Goal: Task Accomplishment & Management: Complete application form

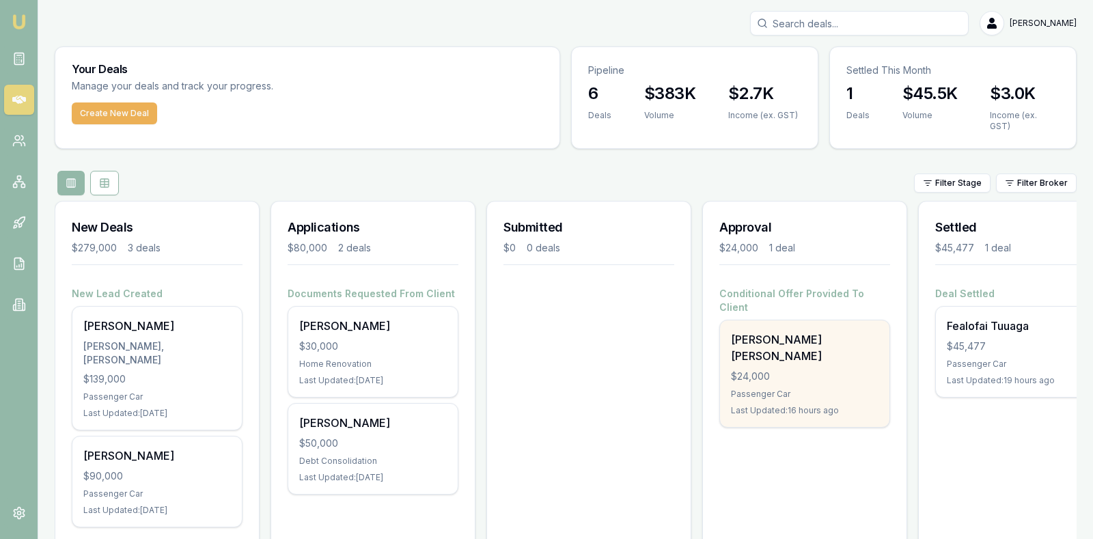
click at [800, 370] on div "$24,000" at bounding box center [805, 377] width 148 height 14
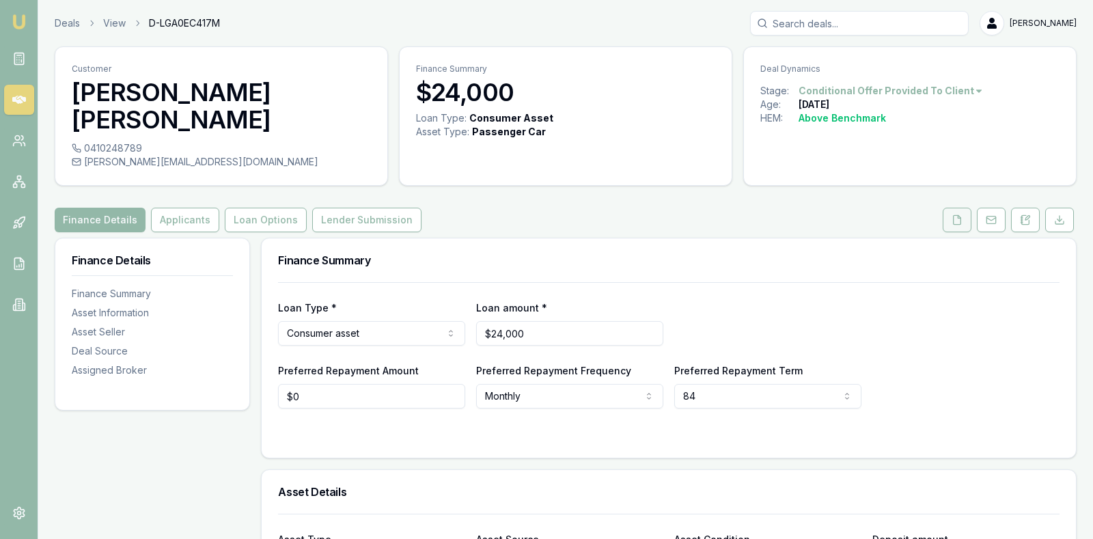
click at [960, 215] on polyline at bounding box center [959, 216] width 3 height 3
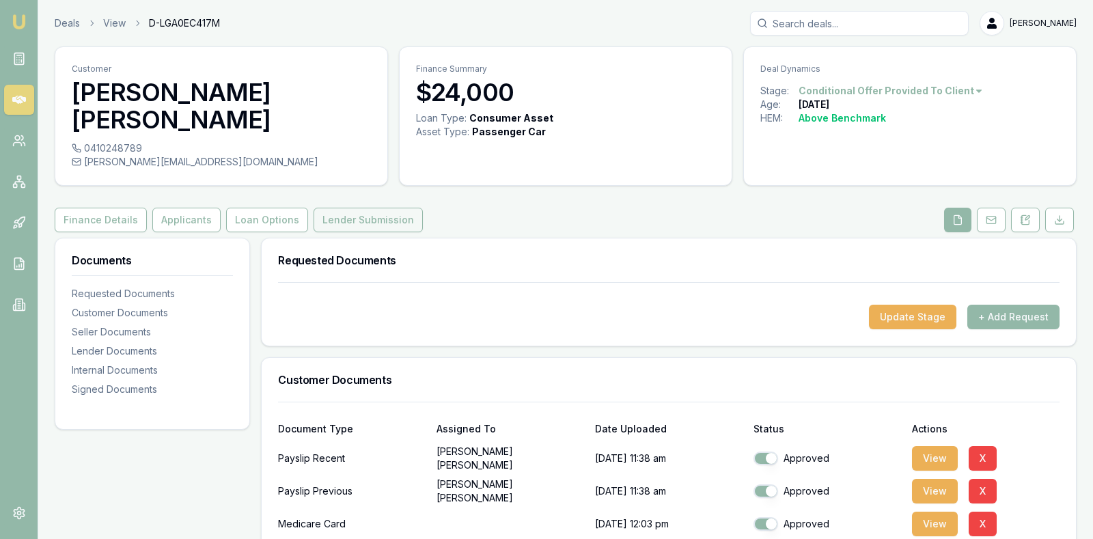
click at [376, 208] on button "Lender Submission" at bounding box center [368, 220] width 109 height 25
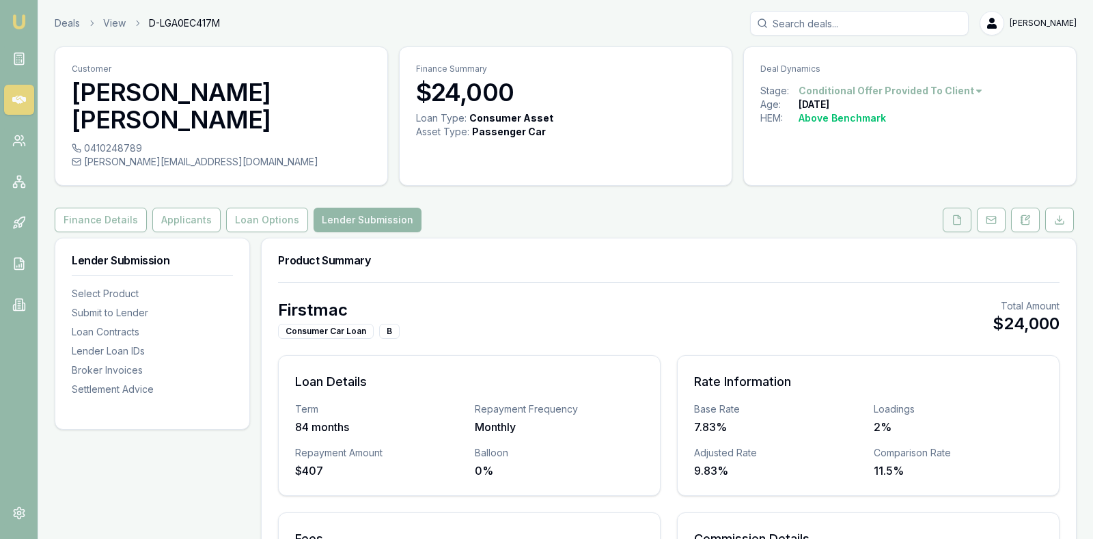
click at [960, 215] on icon at bounding box center [958, 219] width 8 height 9
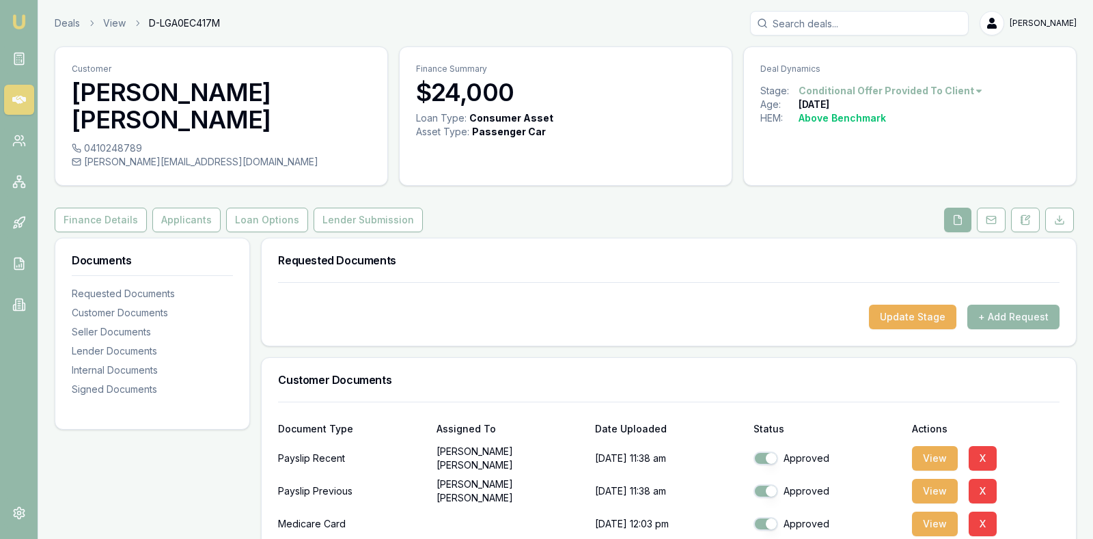
click at [665, 255] on h3 "Requested Documents" at bounding box center [668, 260] width 781 height 11
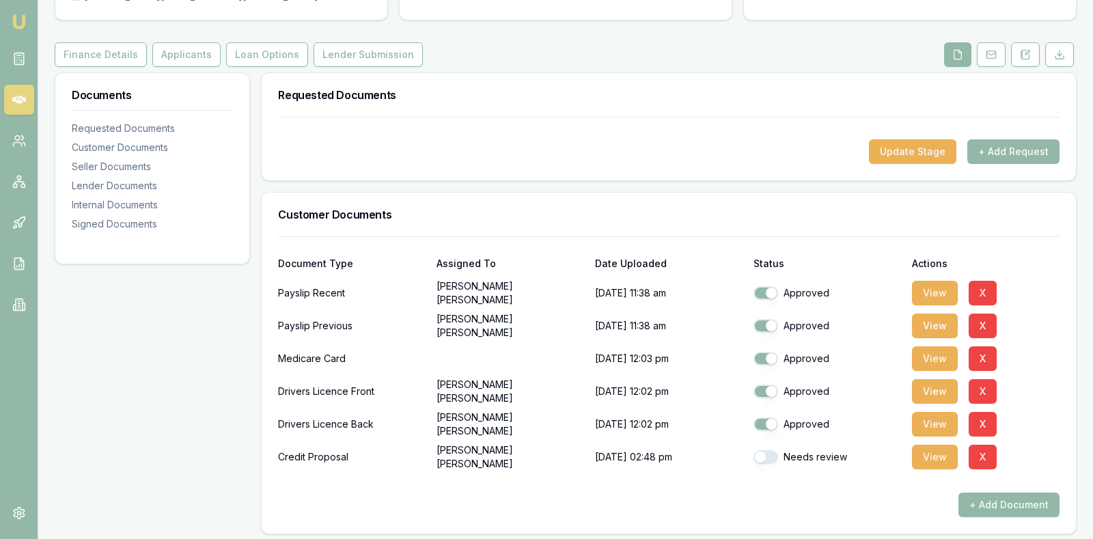
scroll to position [239, 0]
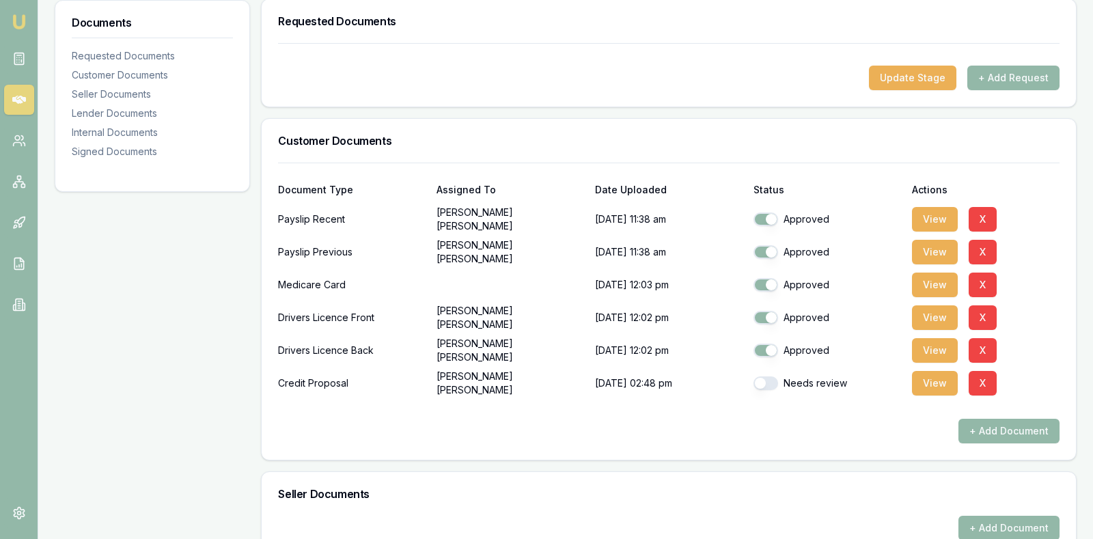
click at [755, 376] on button "button" at bounding box center [765, 383] width 25 height 14
checkbox input "true"
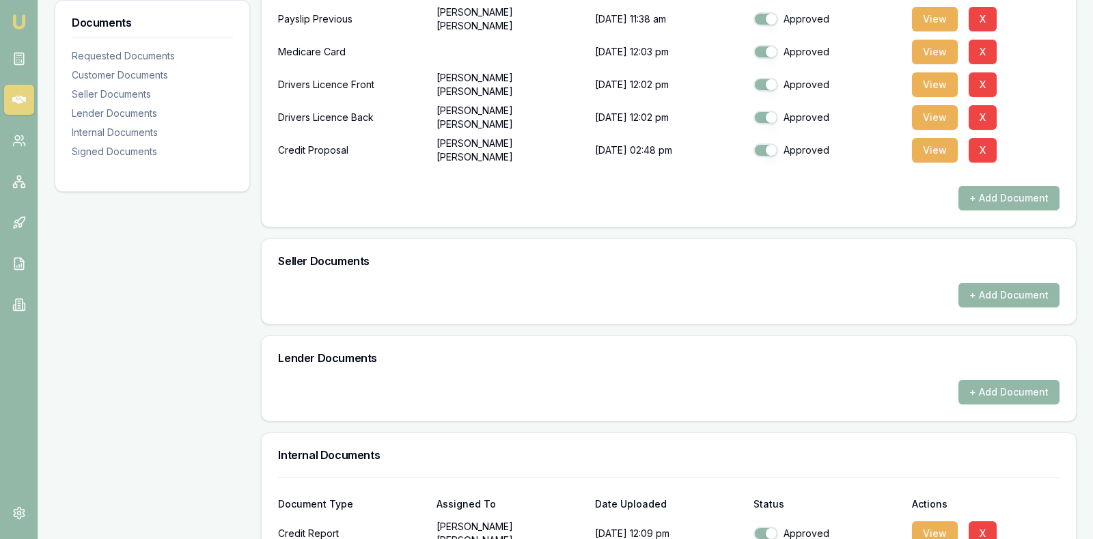
scroll to position [478, 0]
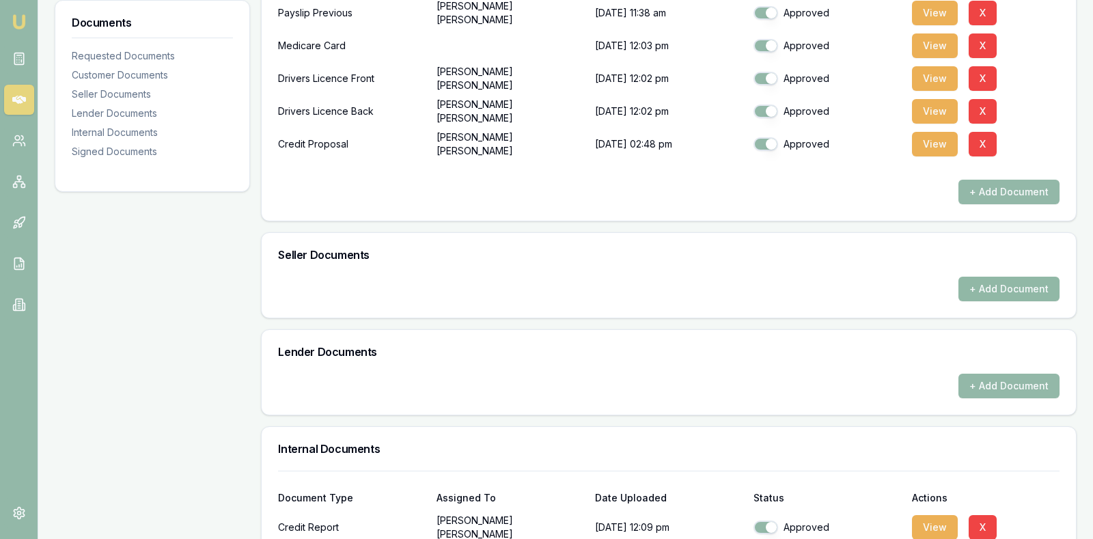
click at [1036, 277] on button "+ Add Document" at bounding box center [1008, 289] width 101 height 25
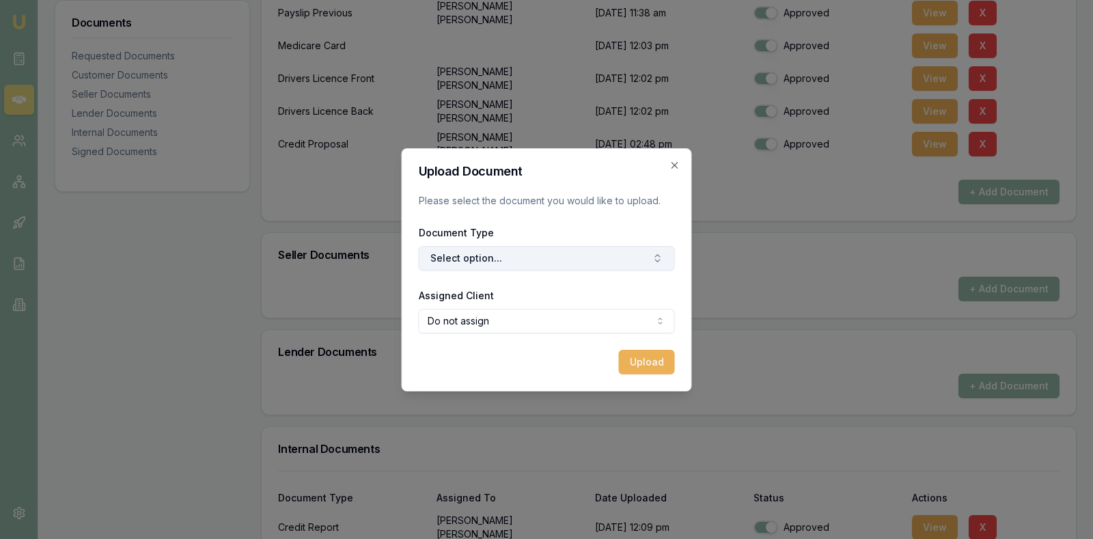
click at [604, 262] on button "Select option..." at bounding box center [547, 258] width 256 height 25
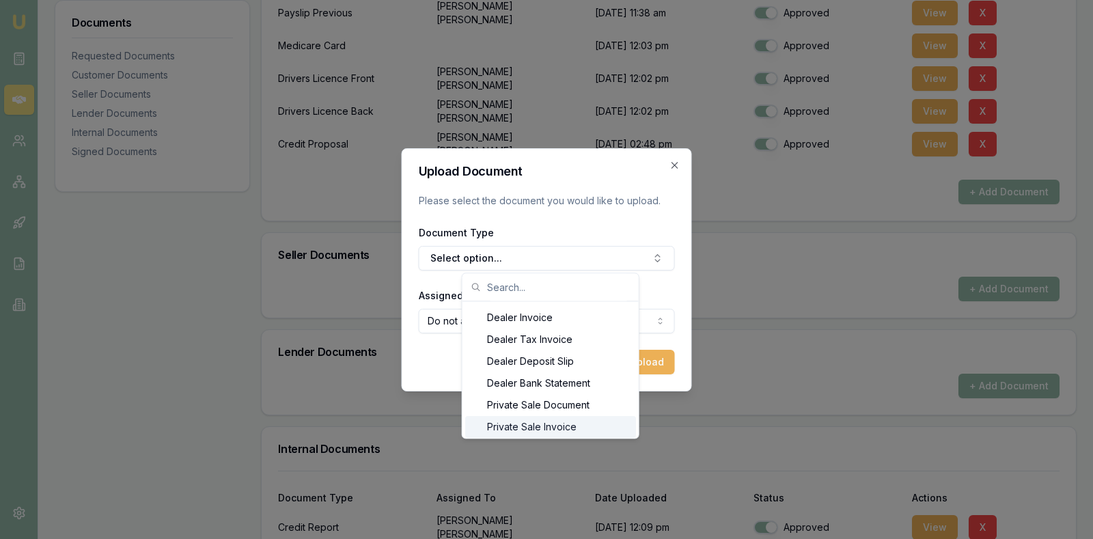
scroll to position [62, 0]
click at [537, 403] on div "Private Sale Invoice" at bounding box center [550, 406] width 171 height 22
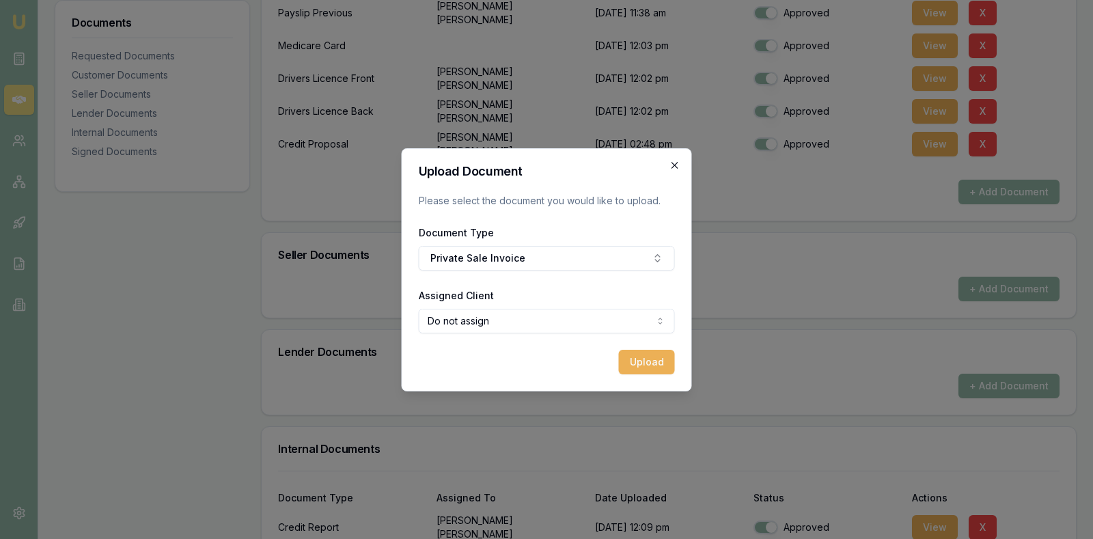
click at [676, 162] on icon "button" at bounding box center [674, 165] width 11 height 11
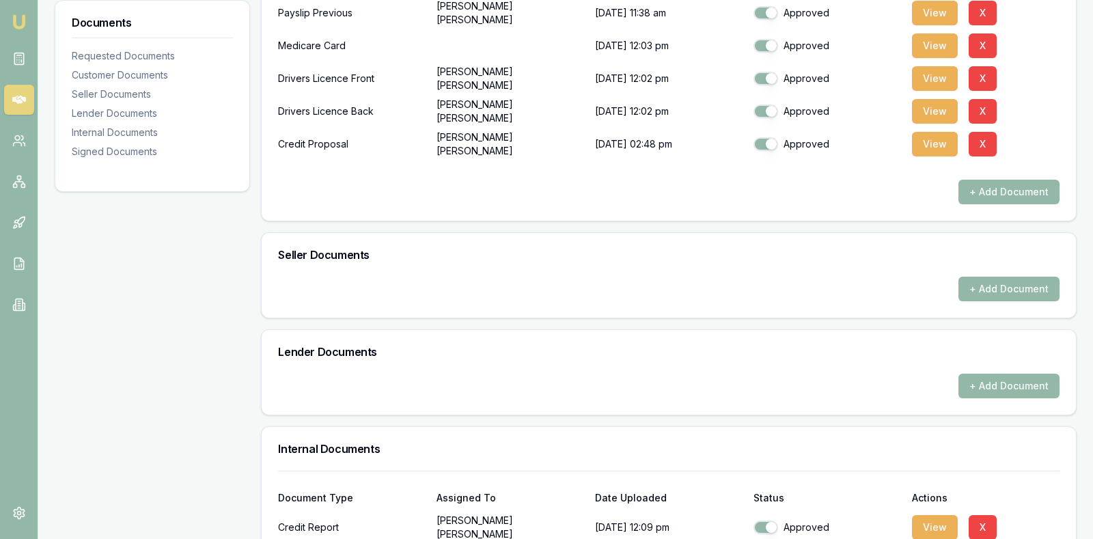
click at [95, 340] on div "Documents Requested Documents Customer Documents Seller Documents Lender Docume…" at bounding box center [152, 326] width 195 height 1133
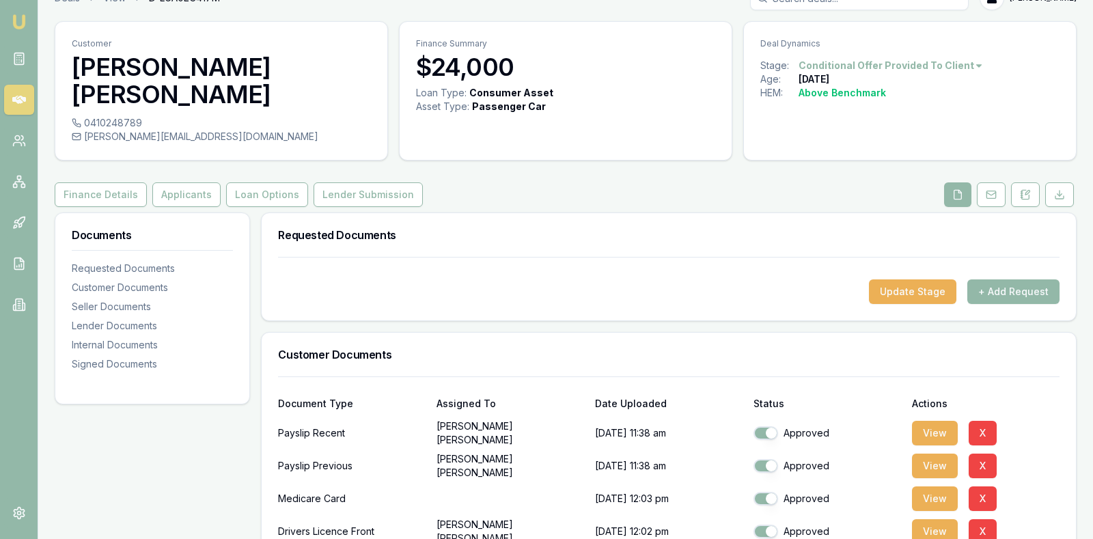
scroll to position [0, 0]
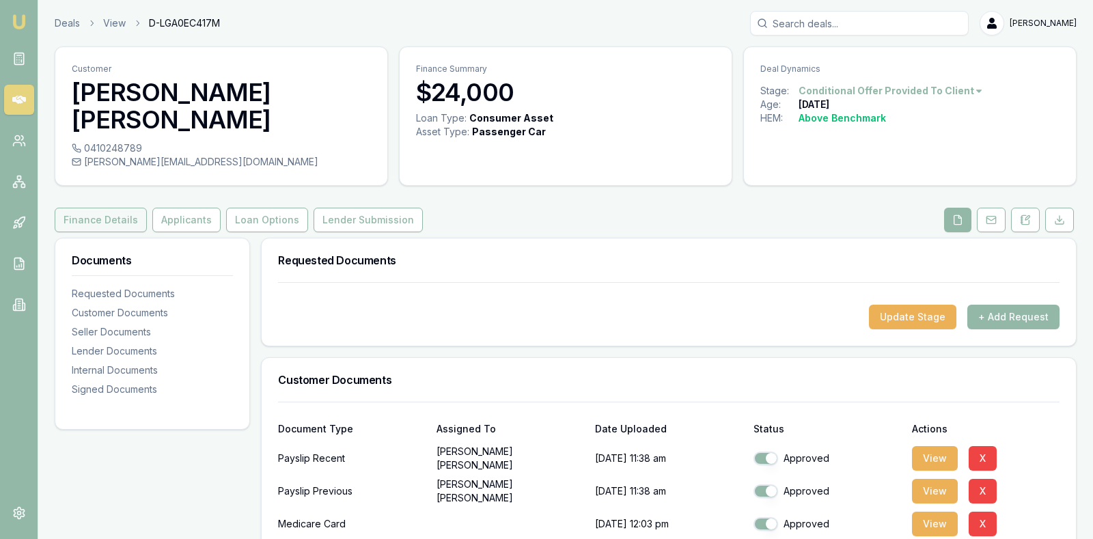
click at [99, 208] on button "Finance Details" at bounding box center [101, 220] width 92 height 25
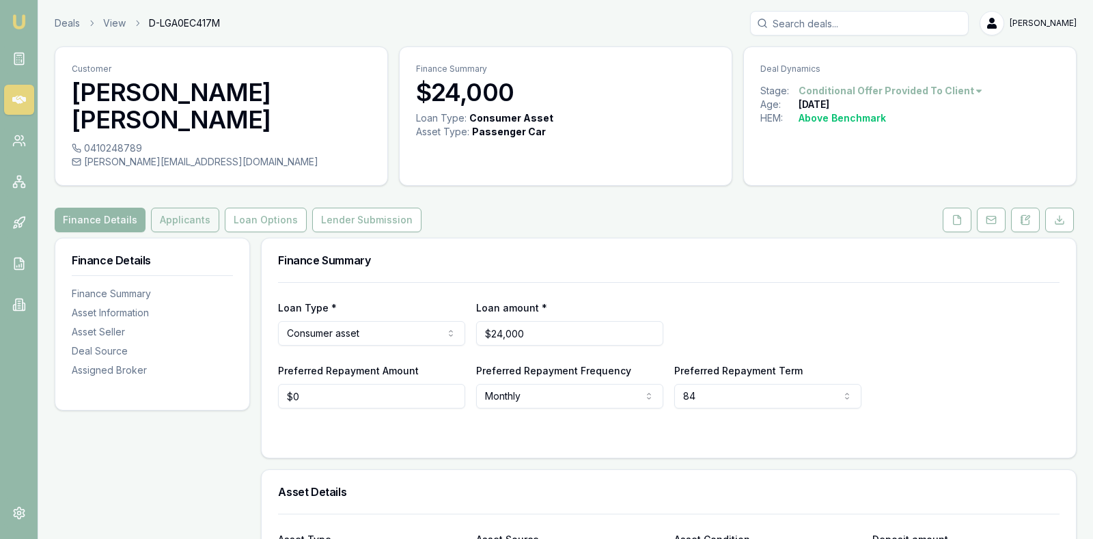
click at [182, 208] on button "Applicants" at bounding box center [185, 220] width 68 height 25
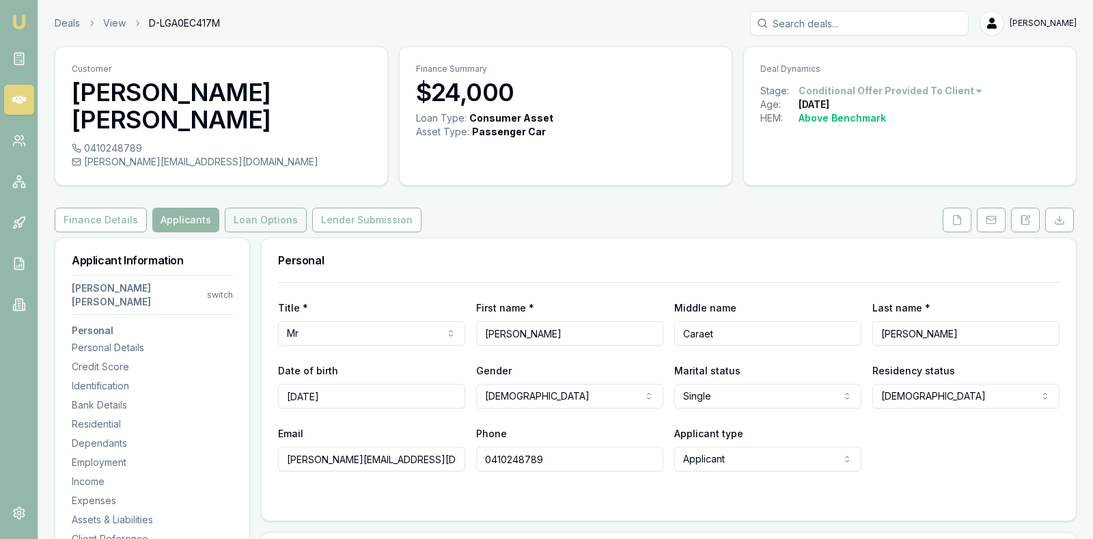
click at [238, 208] on button "Loan Options" at bounding box center [266, 220] width 82 height 25
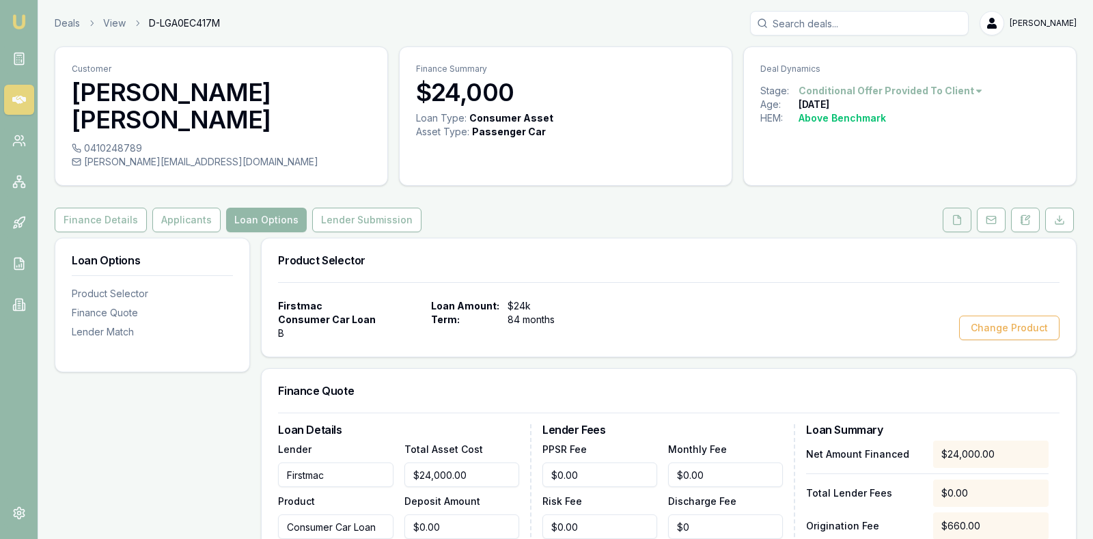
click at [956, 214] on icon at bounding box center [957, 219] width 11 height 11
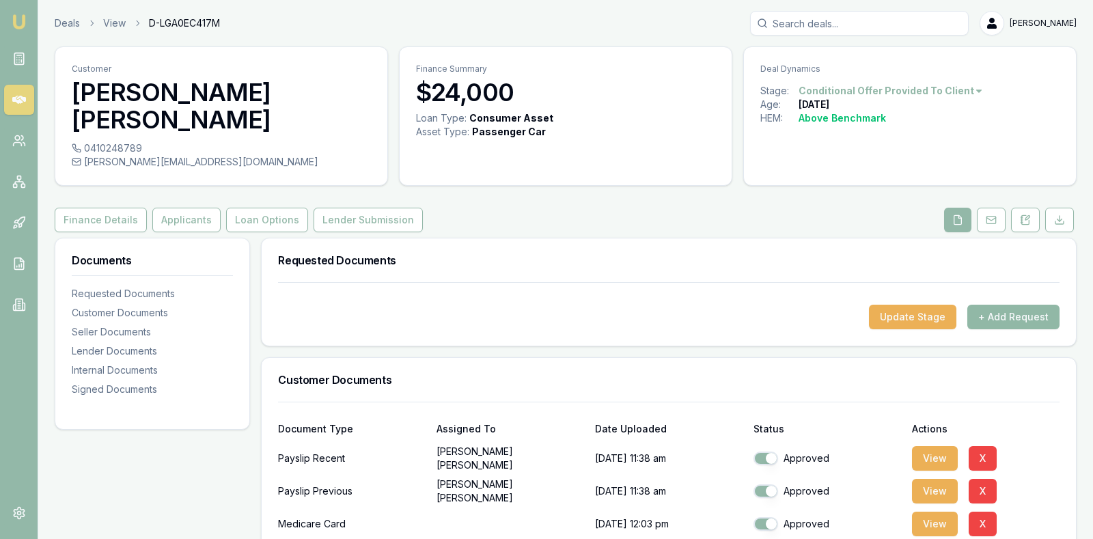
click at [1002, 305] on button "+ Add Request" at bounding box center [1013, 317] width 92 height 25
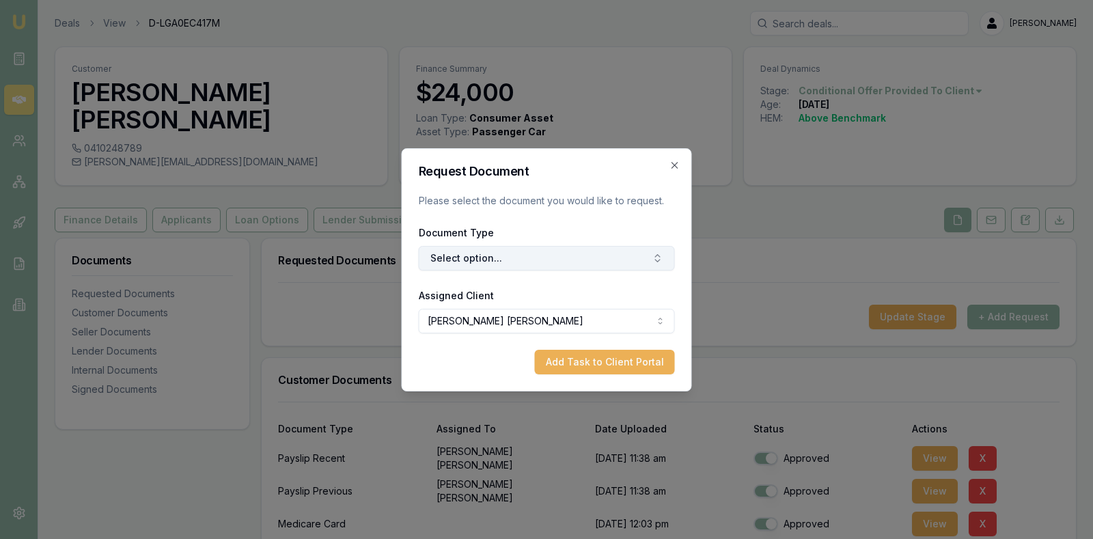
click at [645, 256] on button "Select option..." at bounding box center [547, 258] width 256 height 25
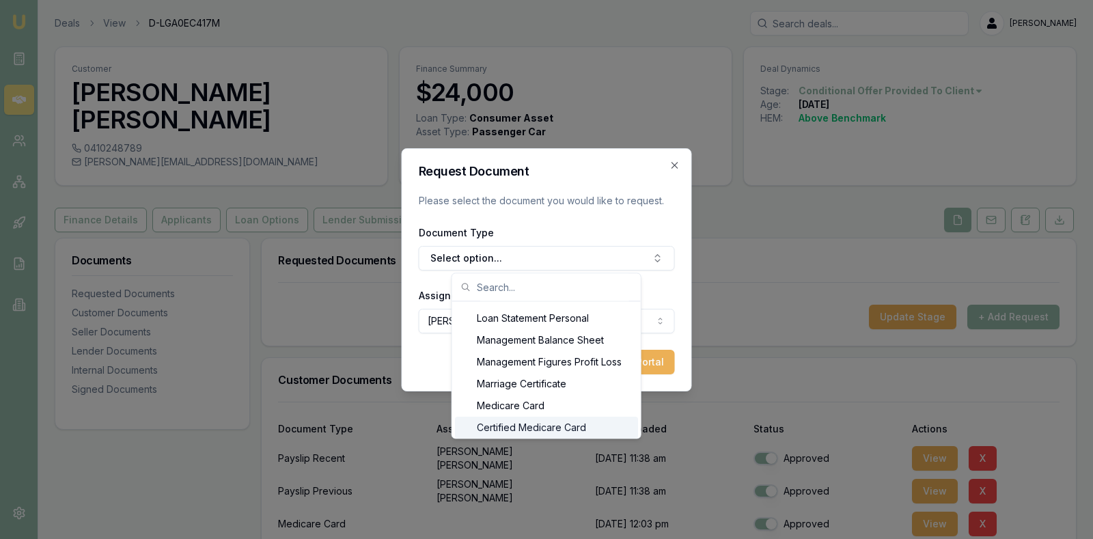
scroll to position [980, 0]
click at [676, 166] on icon "button" at bounding box center [675, 165] width 6 height 6
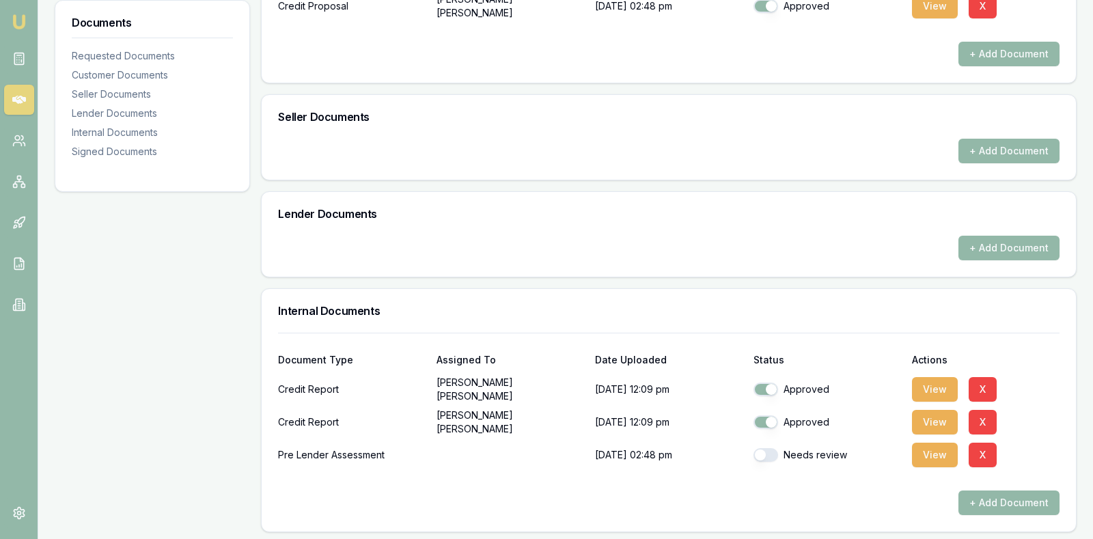
scroll to position [649, 0]
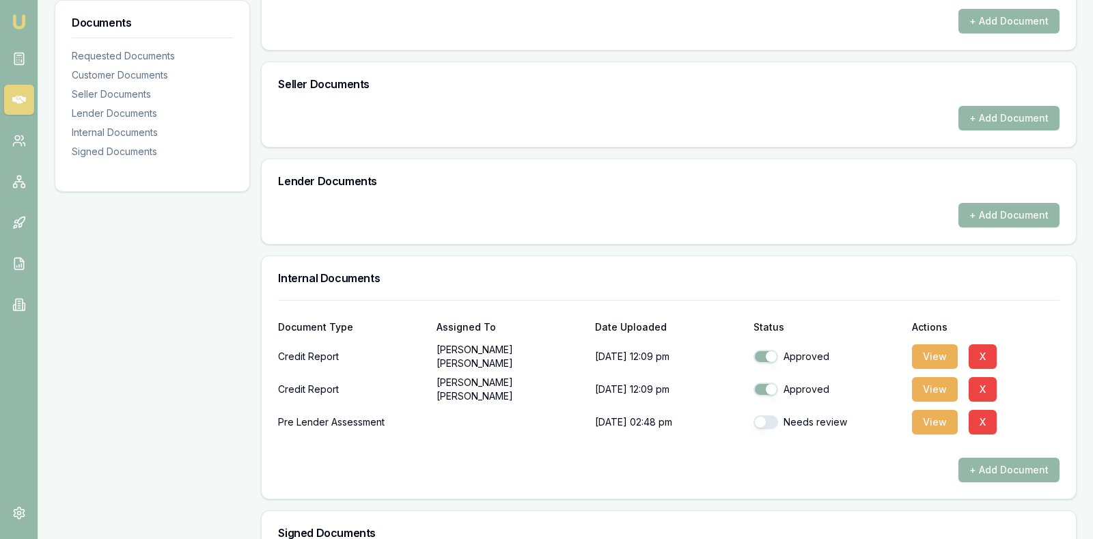
click at [762, 415] on button "button" at bounding box center [765, 422] width 25 height 14
checkbox input "true"
click at [740, 458] on div "+ Add Document" at bounding box center [668, 470] width 781 height 25
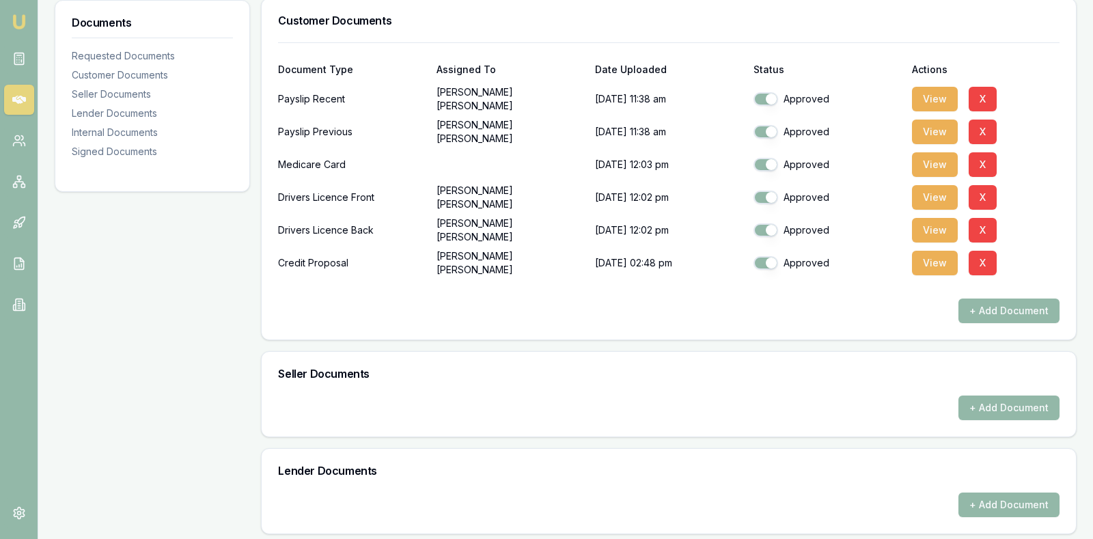
scroll to position [333, 0]
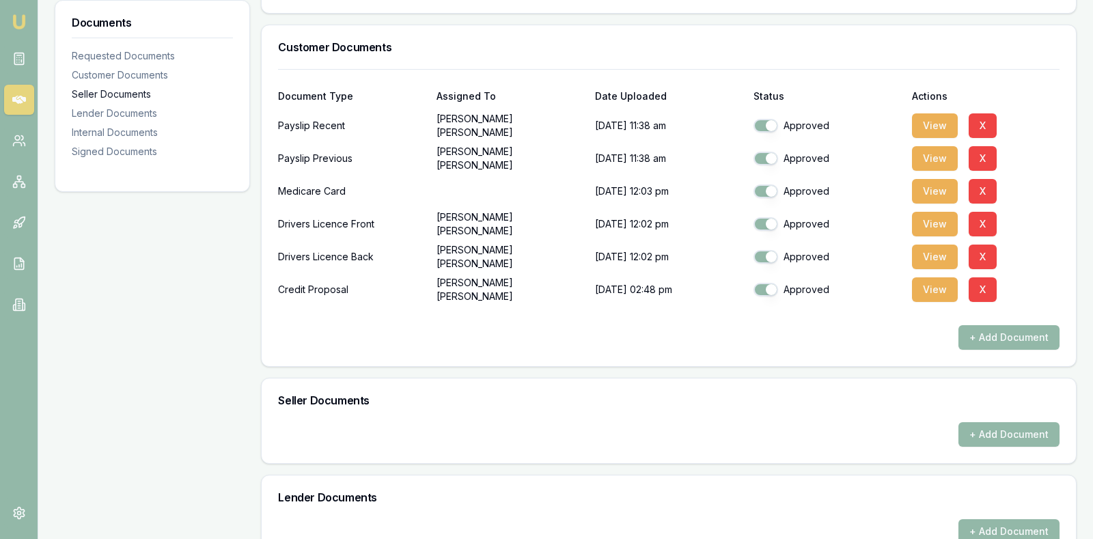
click at [128, 92] on div "Seller Documents" at bounding box center [152, 94] width 161 height 14
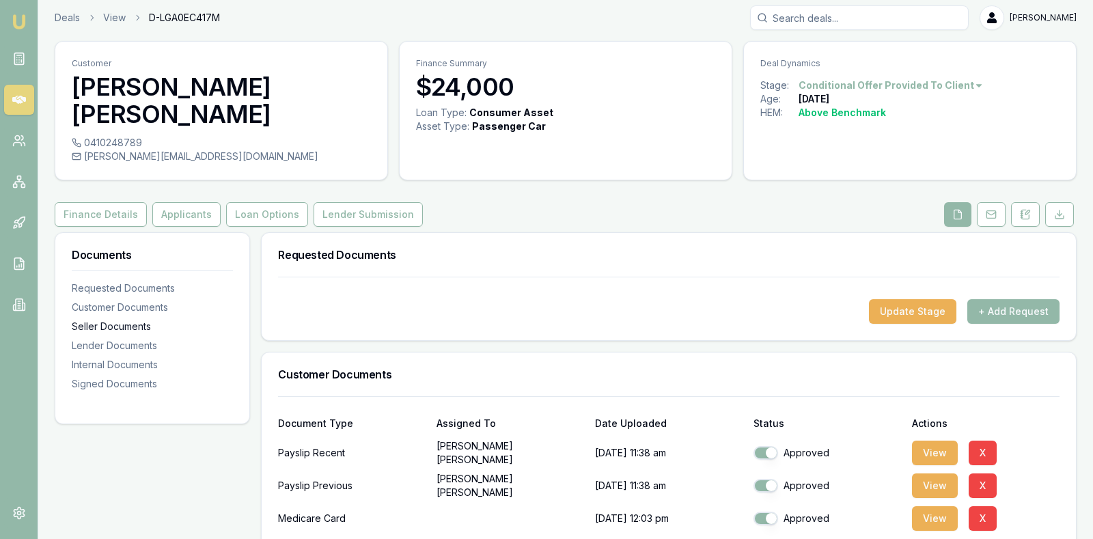
scroll to position [0, 0]
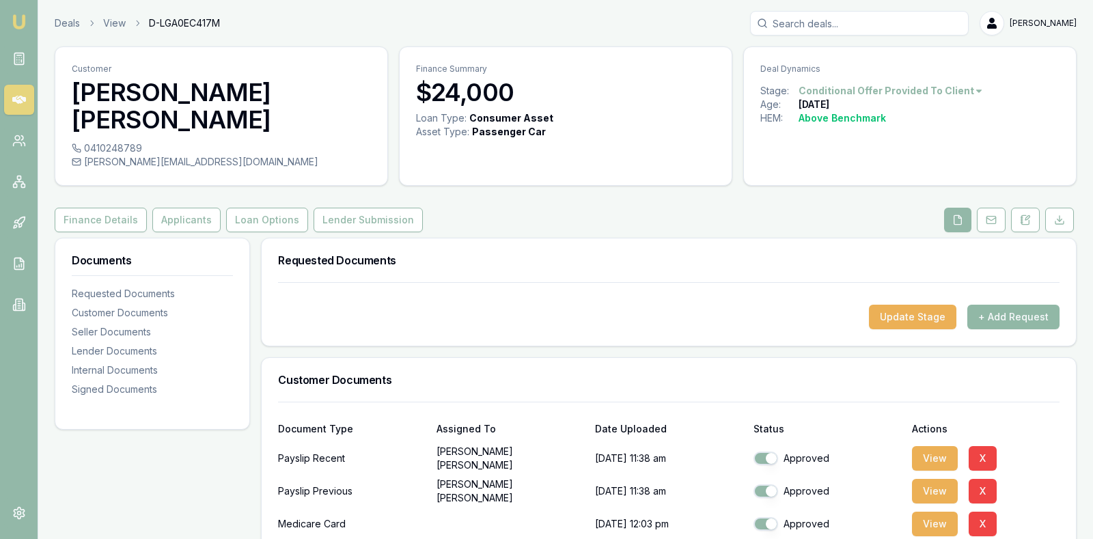
click at [1000, 305] on button "+ Add Request" at bounding box center [1013, 317] width 92 height 25
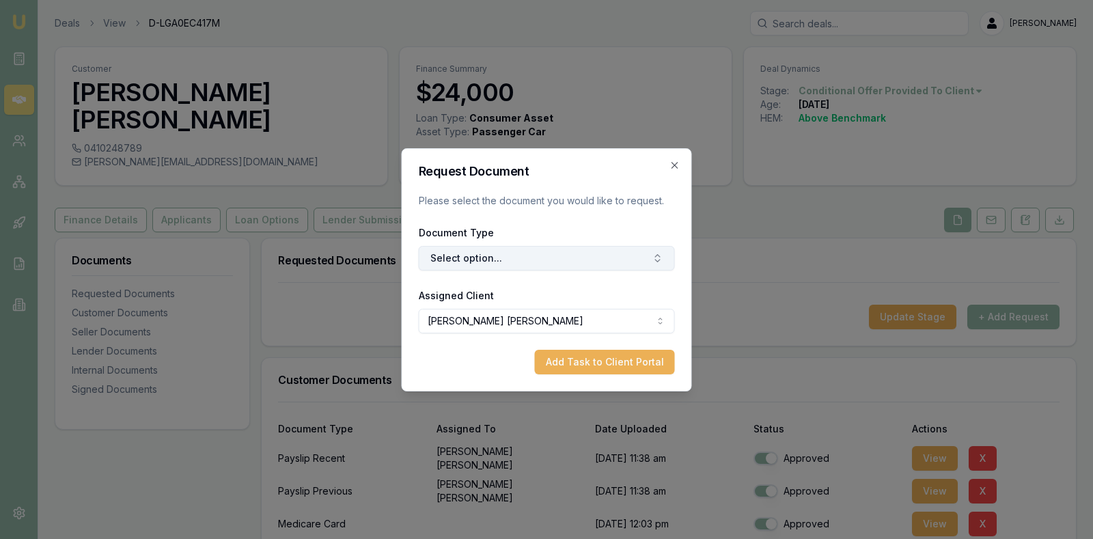
click at [628, 257] on button "Select option..." at bounding box center [547, 258] width 256 height 25
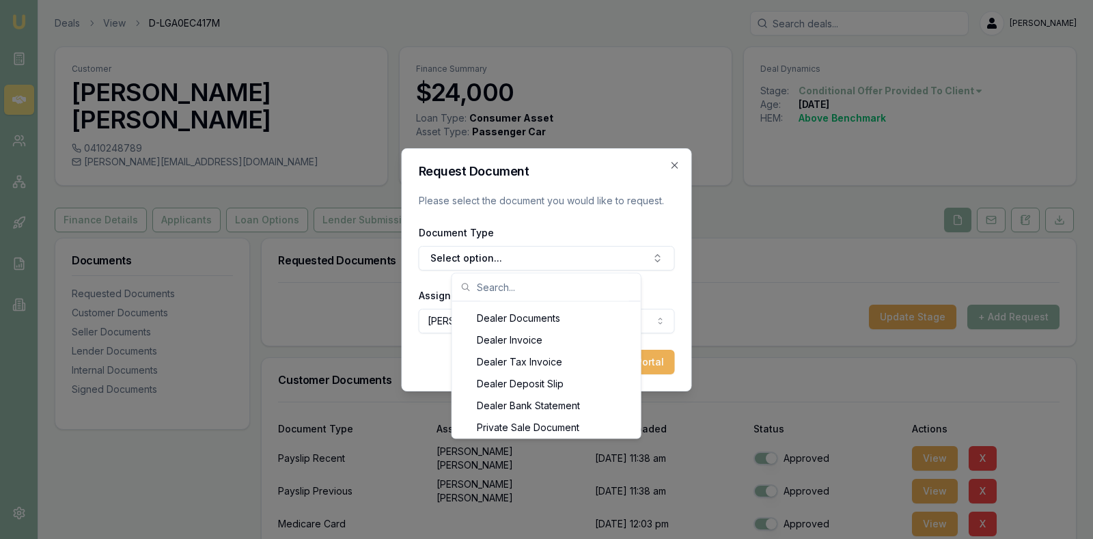
scroll to position [1723, 0]
click at [495, 427] on div "Private Sale Invoice" at bounding box center [546, 428] width 183 height 22
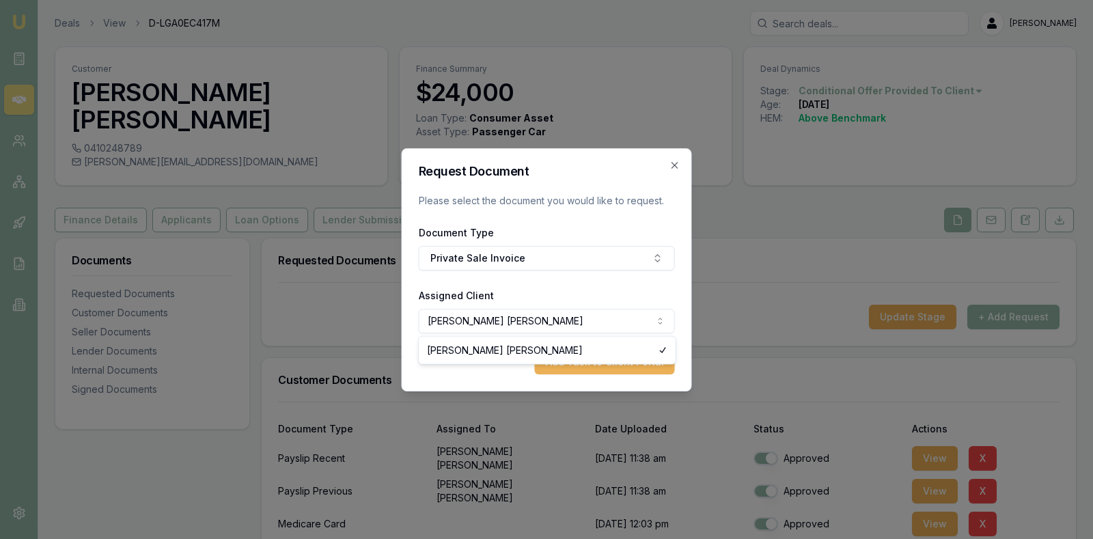
click at [592, 317] on body "Emu Broker Deals View D-LGA0EC417M [PERSON_NAME] Toggle Menu Customer [PERSON_N…" at bounding box center [546, 269] width 1093 height 539
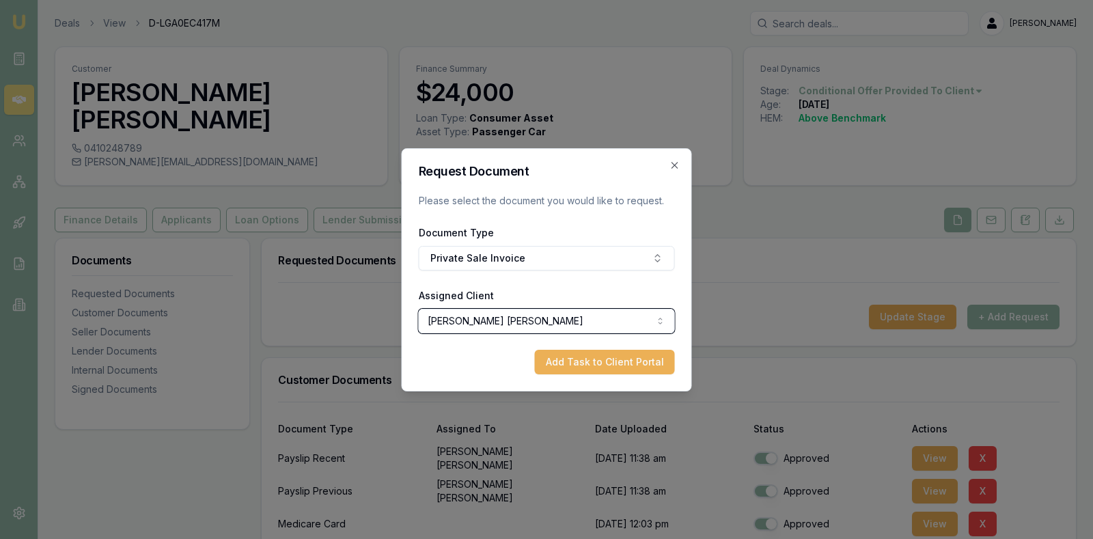
click at [592, 317] on body "Emu Broker Deals View D-LGA0EC417M [PERSON_NAME] Toggle Menu Customer [PERSON_N…" at bounding box center [546, 269] width 1093 height 539
click at [674, 166] on icon "button" at bounding box center [674, 165] width 11 height 11
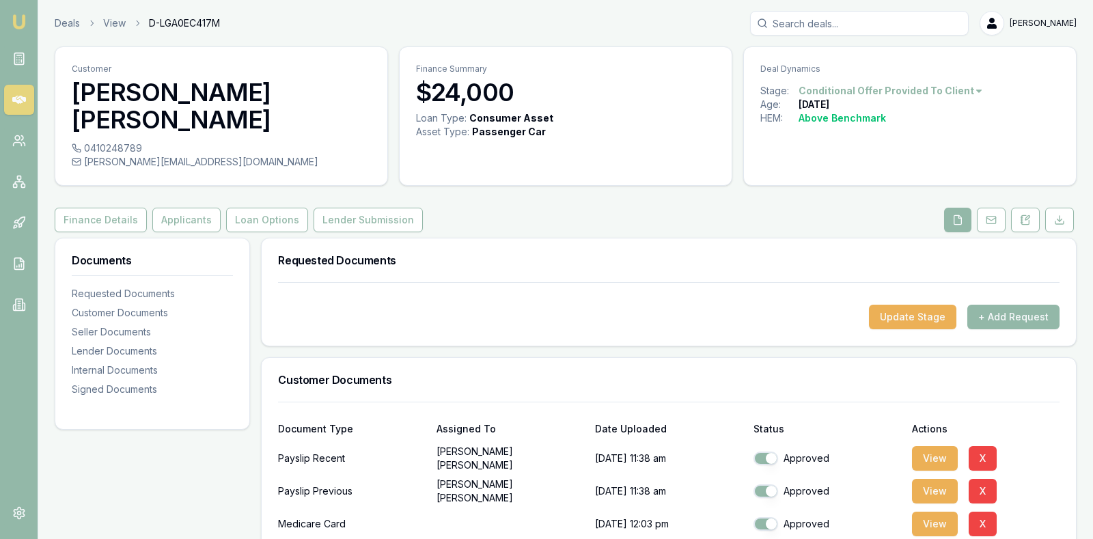
click at [583, 14] on div "Deals View D-LGA0EC417M [PERSON_NAME]" at bounding box center [566, 23] width 1022 height 25
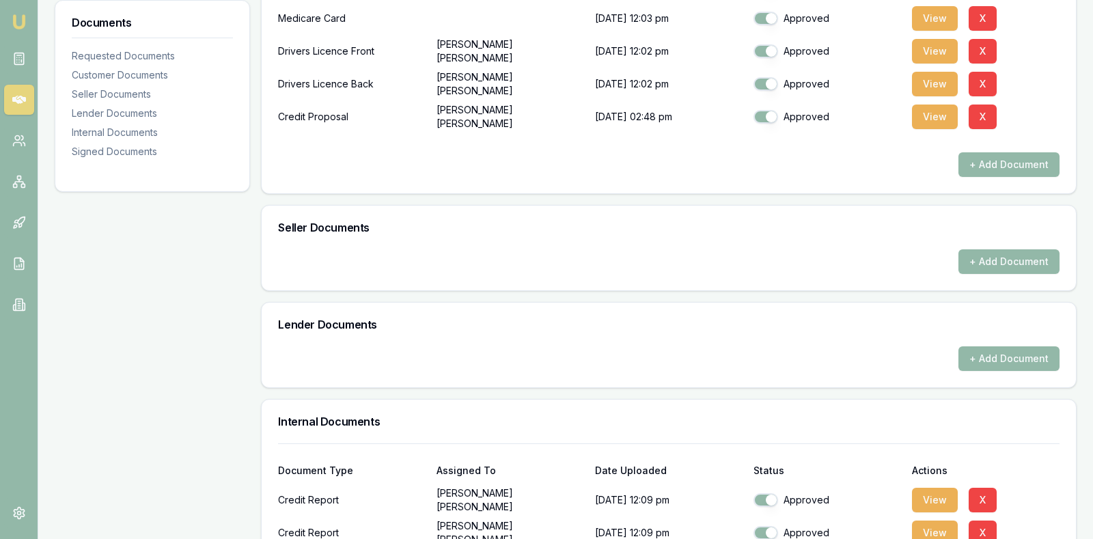
scroll to position [512, 0]
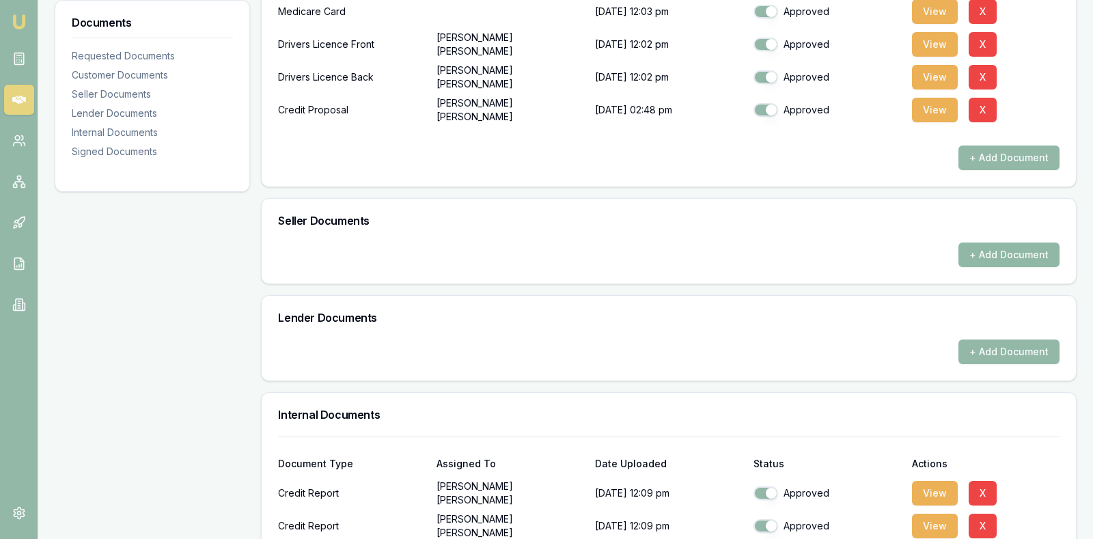
click at [1015, 243] on button "+ Add Document" at bounding box center [1008, 255] width 101 height 25
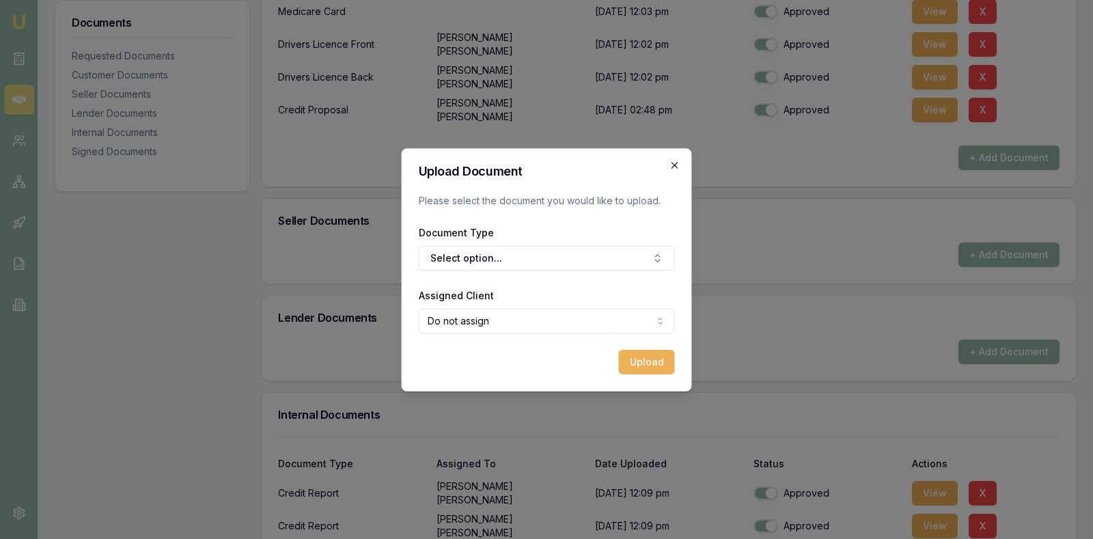
click at [674, 162] on icon "button" at bounding box center [674, 165] width 11 height 11
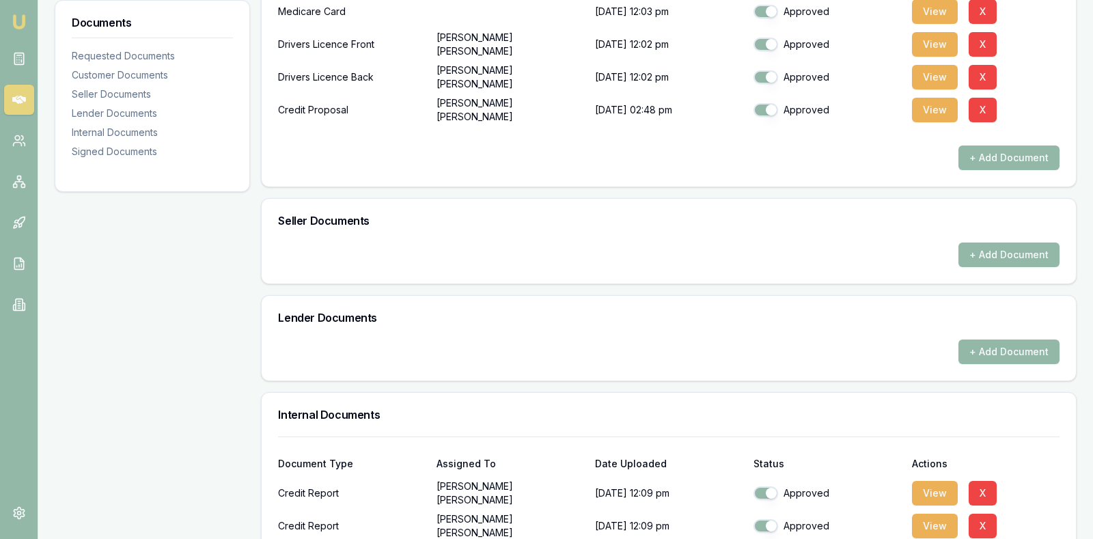
click at [129, 322] on div "Documents Requested Documents Customer Documents Seller Documents Lender Docume…" at bounding box center [152, 291] width 195 height 1133
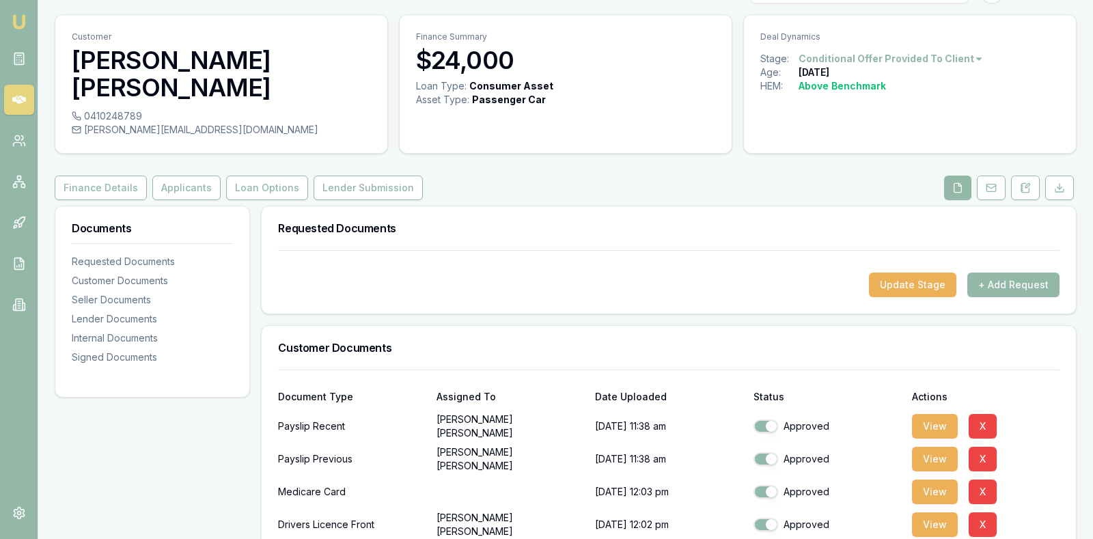
scroll to position [0, 0]
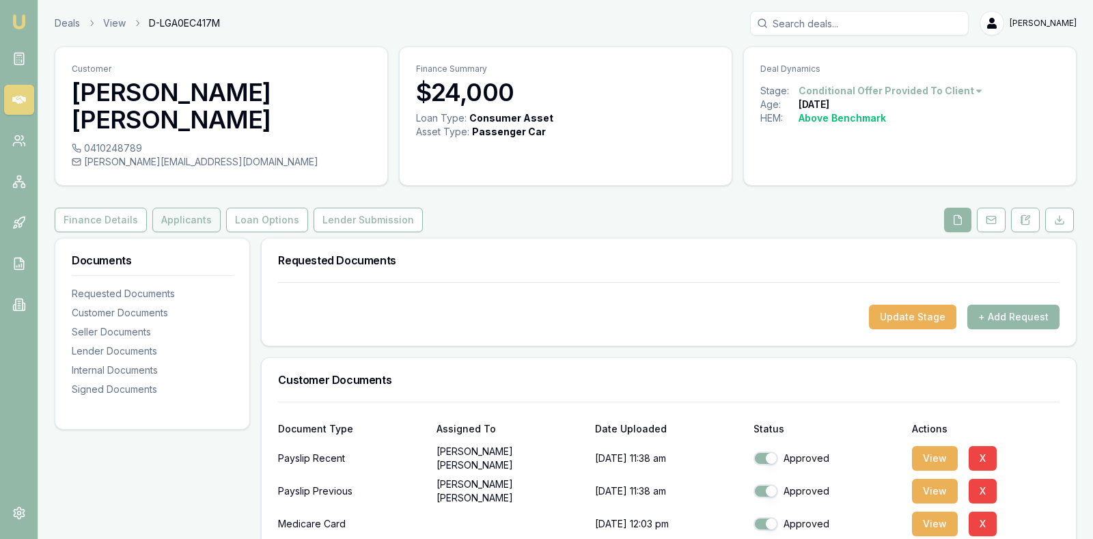
click at [176, 208] on button "Applicants" at bounding box center [186, 220] width 68 height 25
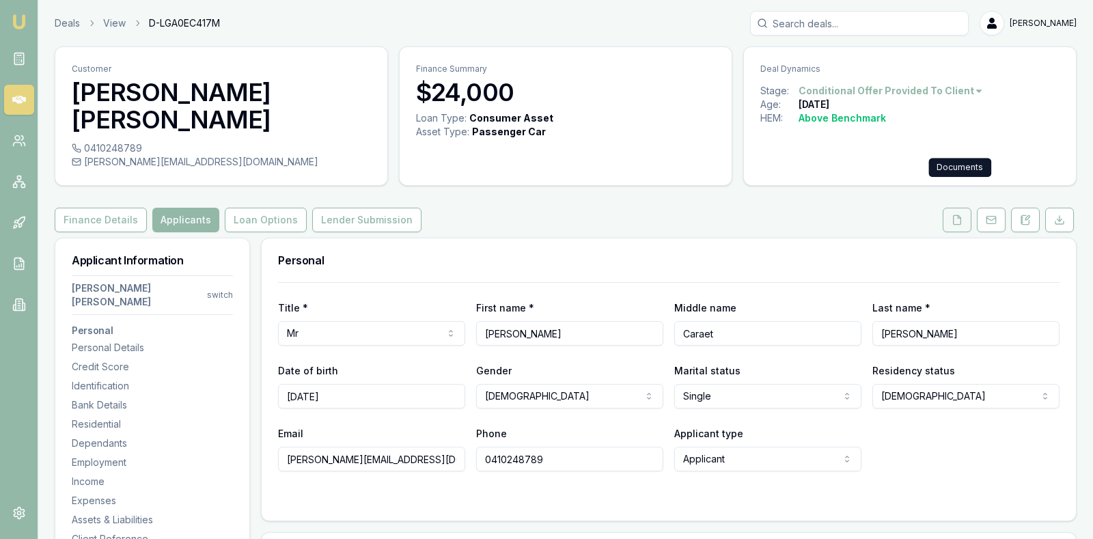
click at [958, 214] on icon at bounding box center [957, 219] width 11 height 11
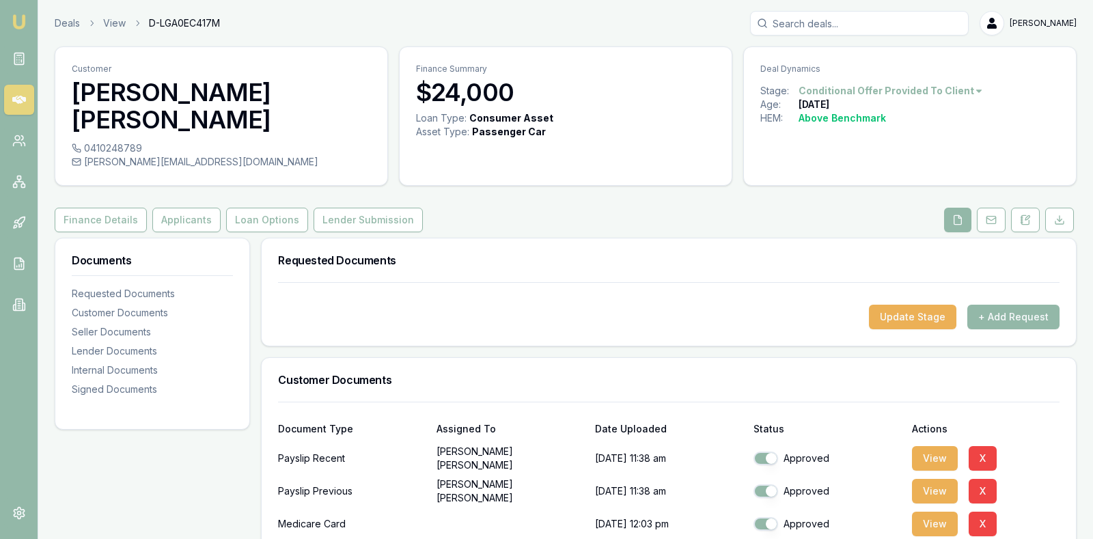
click at [792, 208] on div "Finance Details Applicants Loan Options Lender Submission" at bounding box center [566, 220] width 1022 height 25
click at [1013, 305] on button "+ Add Request" at bounding box center [1013, 317] width 92 height 25
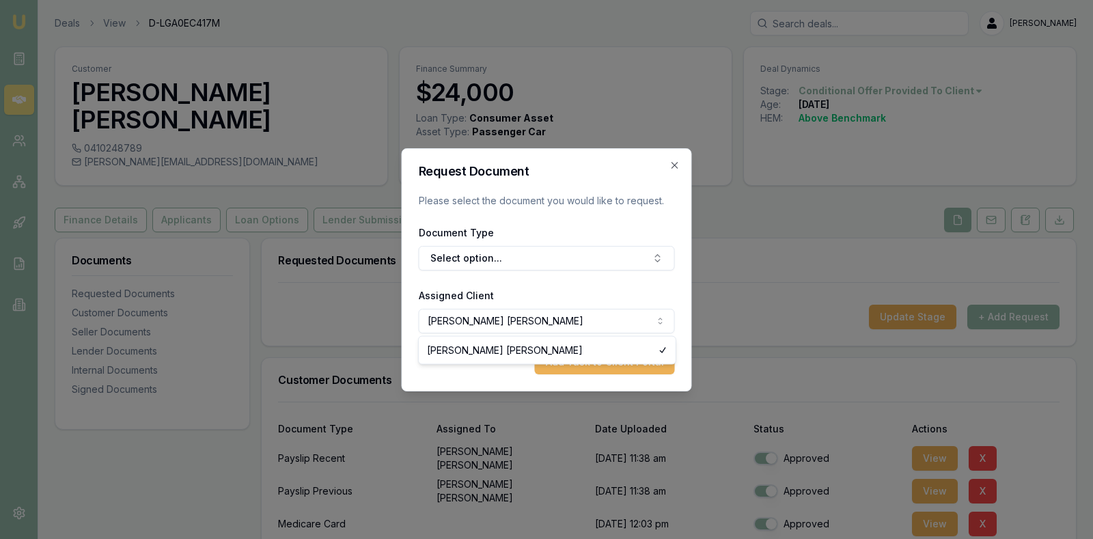
click at [657, 319] on body "Emu Broker Deals View D-LGA0EC417M [PERSON_NAME] Toggle Menu Customer [PERSON_N…" at bounding box center [546, 269] width 1093 height 539
click at [674, 160] on icon "button" at bounding box center [674, 165] width 11 height 11
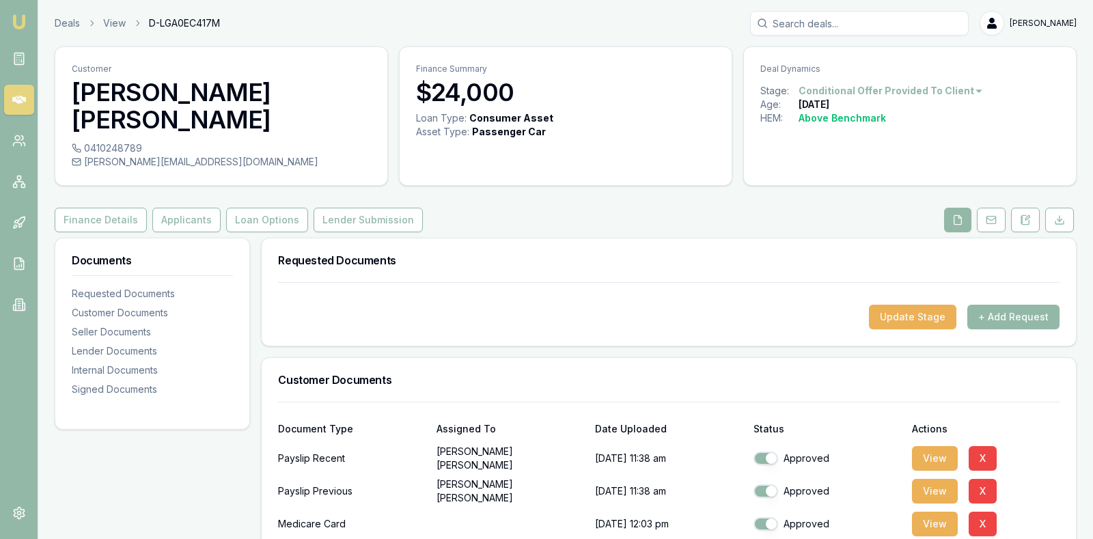
click at [363, 208] on button "Lender Submission" at bounding box center [368, 220] width 109 height 25
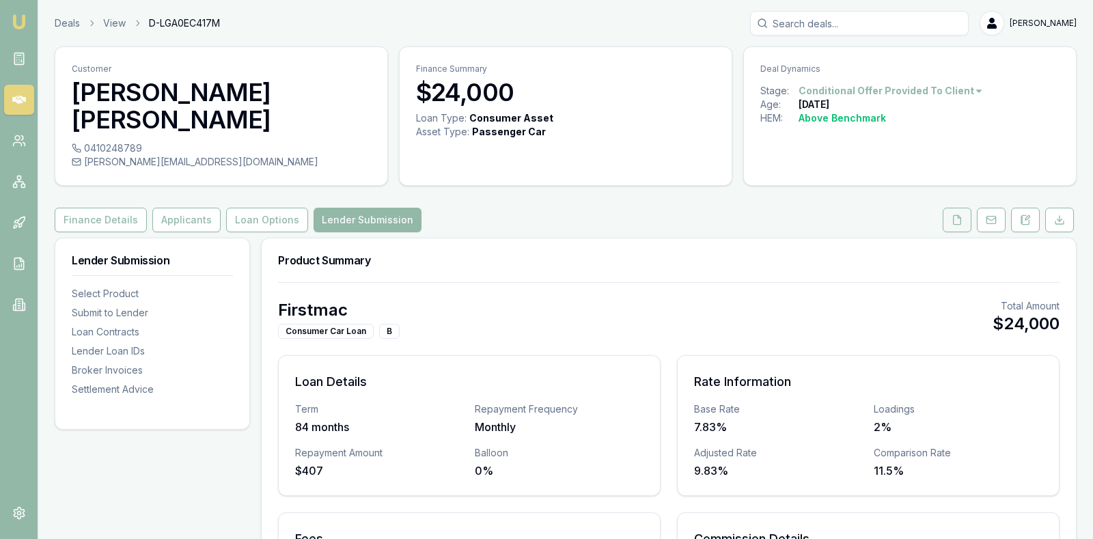
click at [956, 214] on icon at bounding box center [957, 219] width 11 height 11
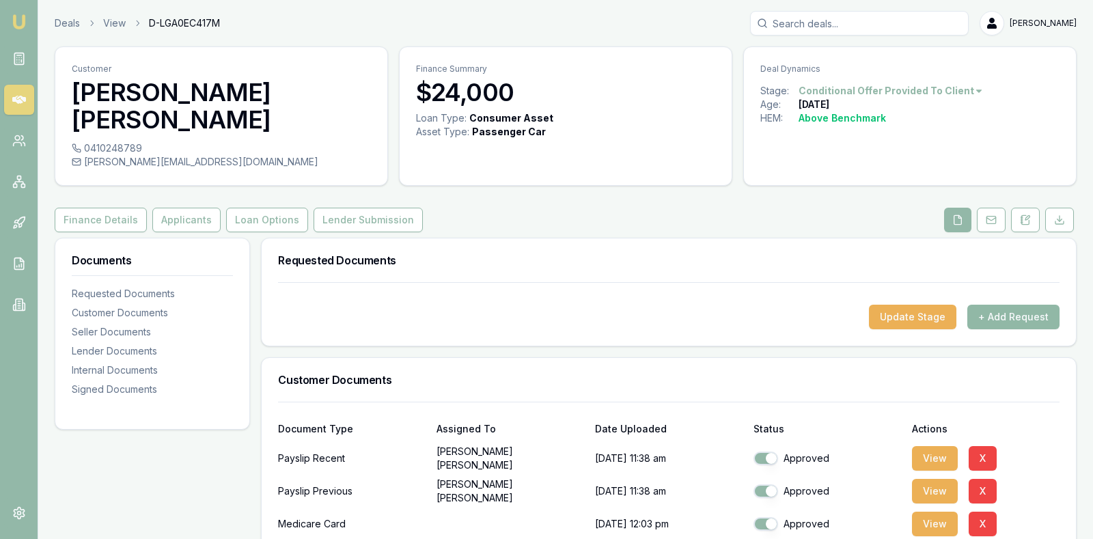
click at [1025, 305] on button "+ Add Request" at bounding box center [1013, 317] width 92 height 25
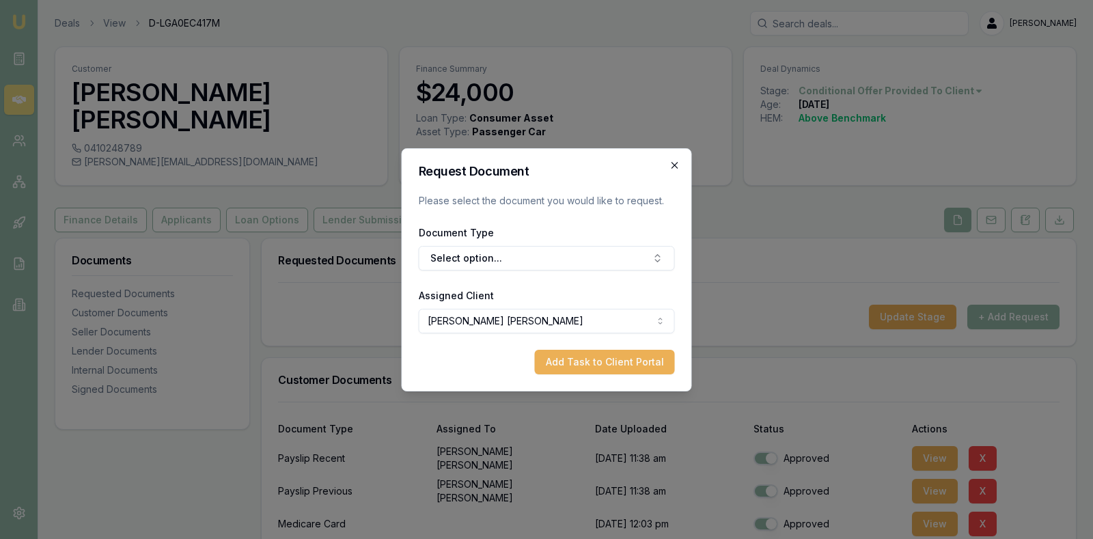
click at [674, 162] on icon "button" at bounding box center [674, 165] width 11 height 11
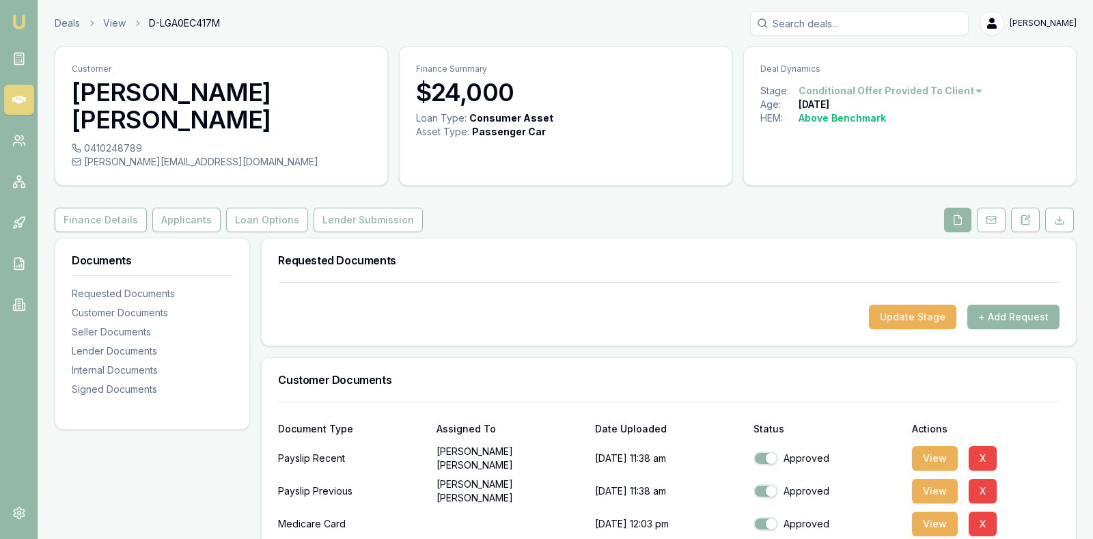
click at [699, 255] on h3 "Requested Documents" at bounding box center [668, 260] width 781 height 11
click at [148, 363] on div "Internal Documents" at bounding box center [152, 370] width 161 height 14
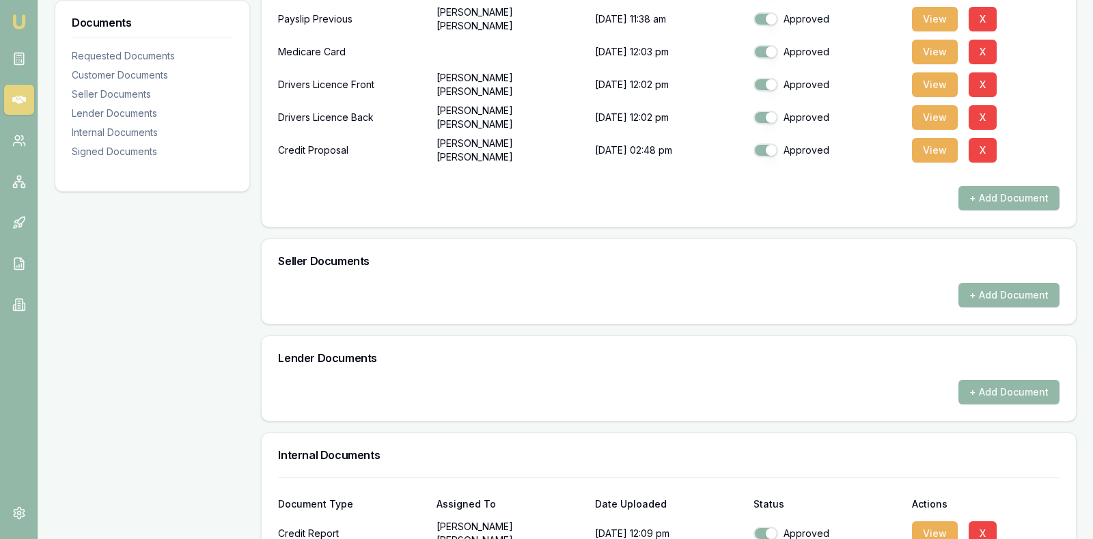
scroll to position [469, 0]
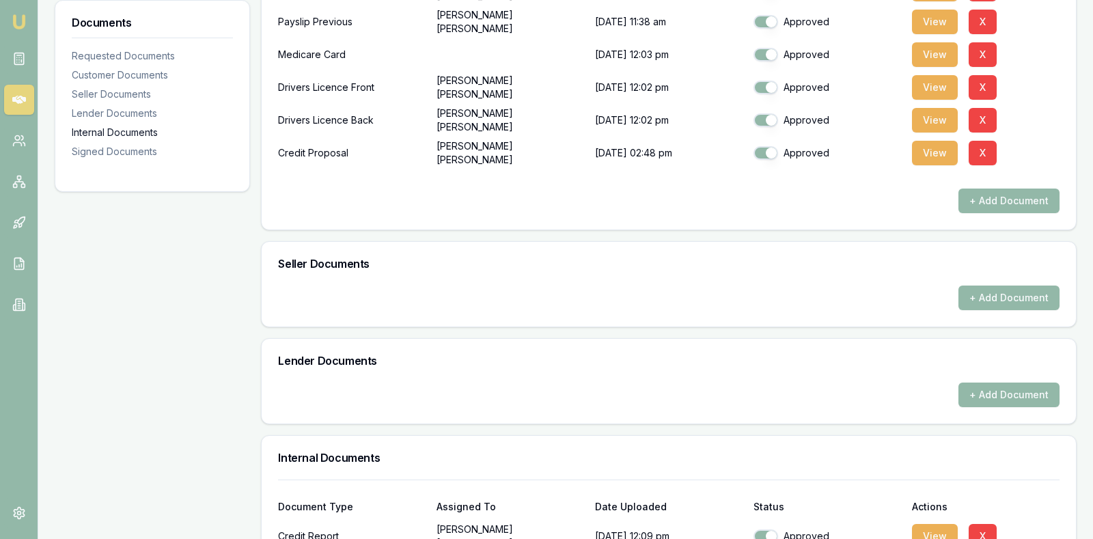
click at [113, 126] on div "Internal Documents" at bounding box center [152, 133] width 161 height 14
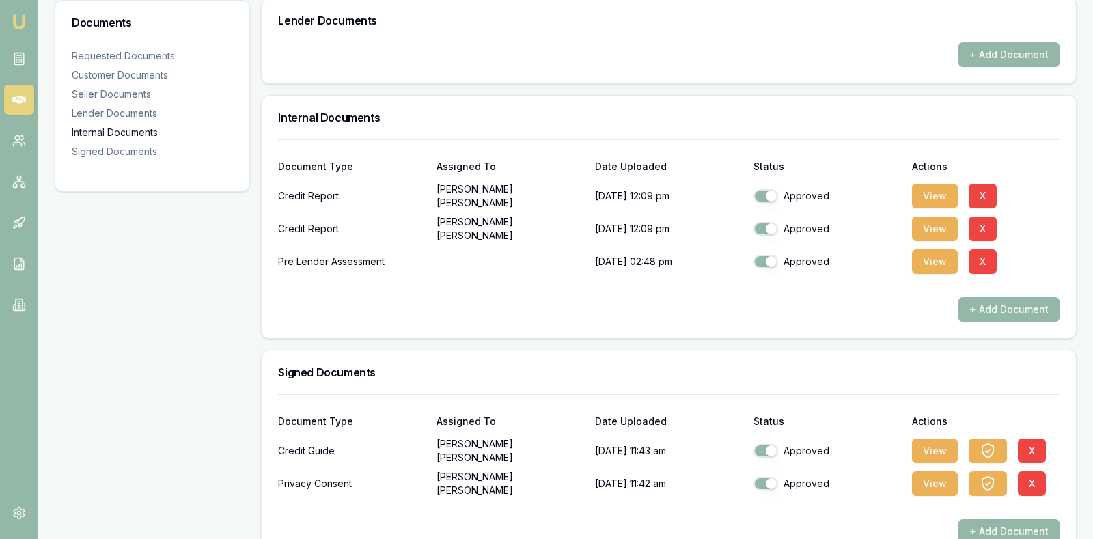
scroll to position [811, 0]
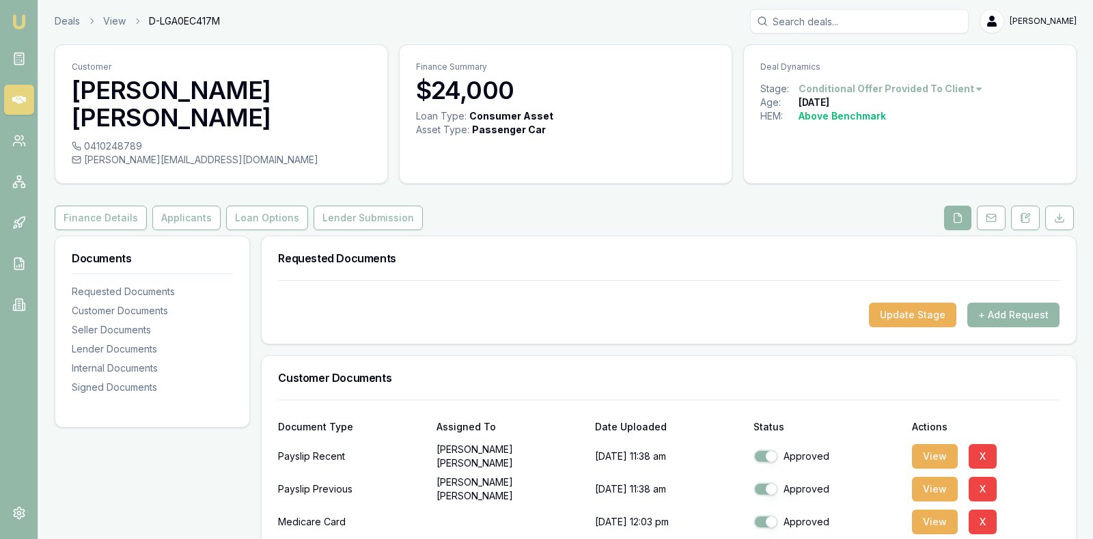
scroll to position [0, 0]
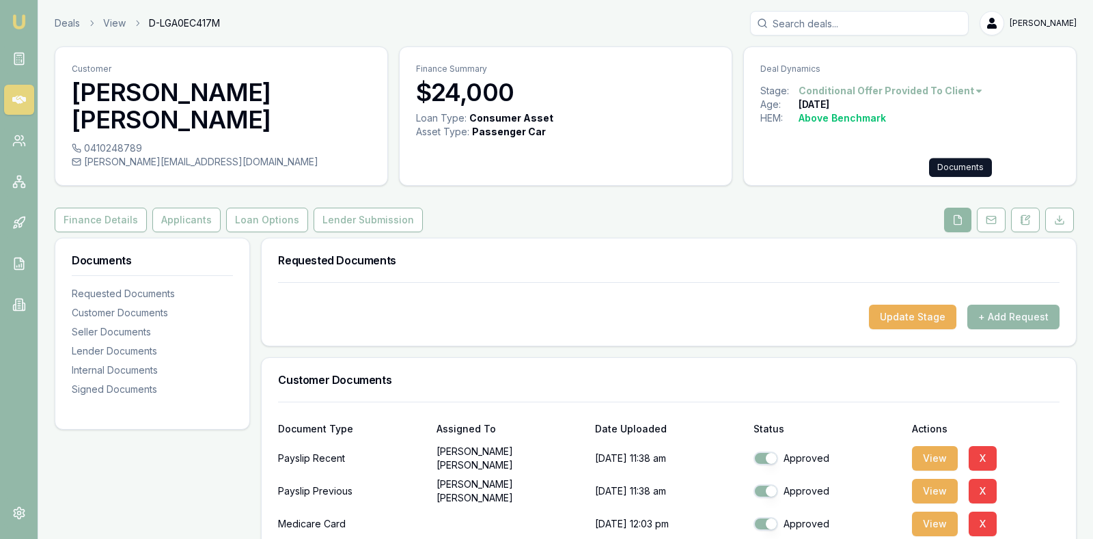
click at [958, 214] on icon at bounding box center [957, 219] width 11 height 11
click at [365, 208] on button "Lender Submission" at bounding box center [368, 220] width 109 height 25
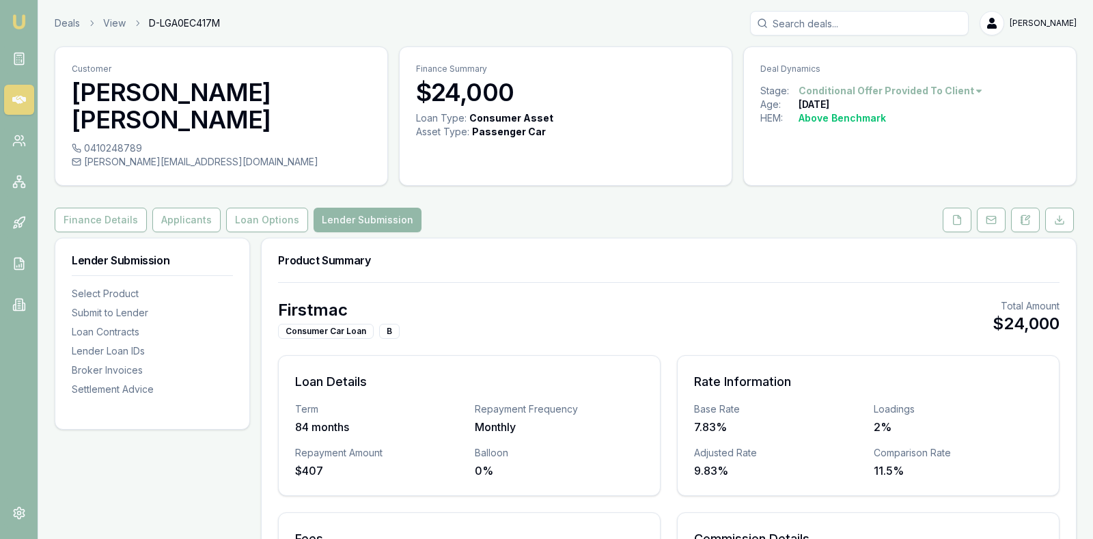
click at [583, 208] on div "Finance Details Applicants Loan Options Lender Submission" at bounding box center [566, 220] width 1022 height 25
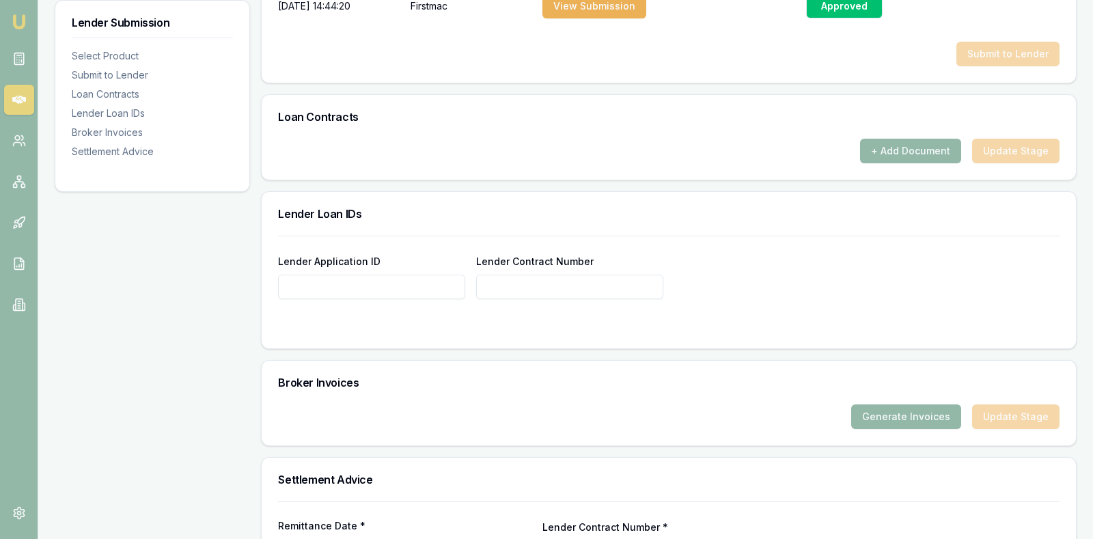
scroll to position [854, 0]
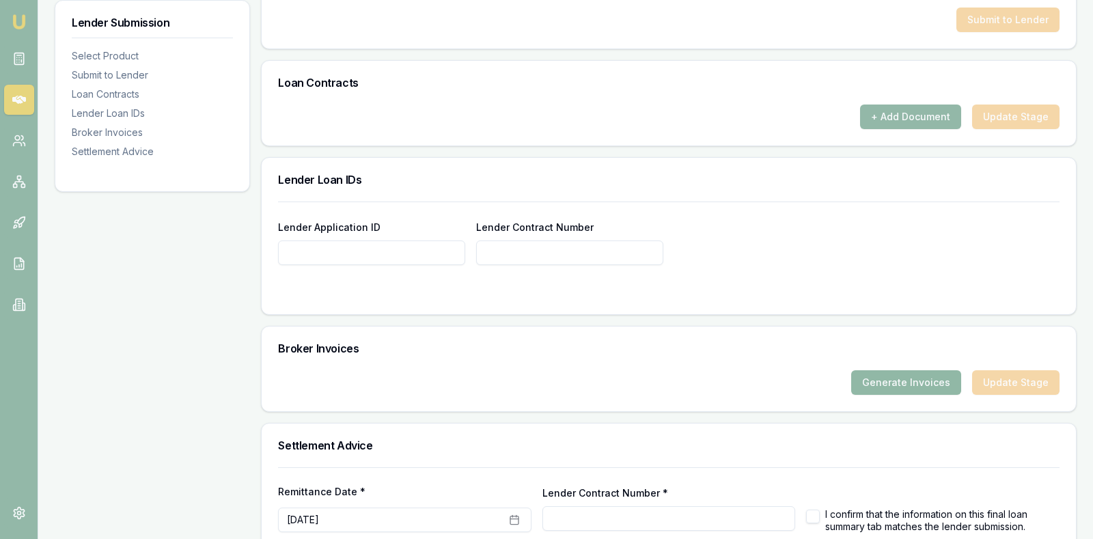
click at [889, 370] on button "Generate Invoices" at bounding box center [906, 382] width 110 height 25
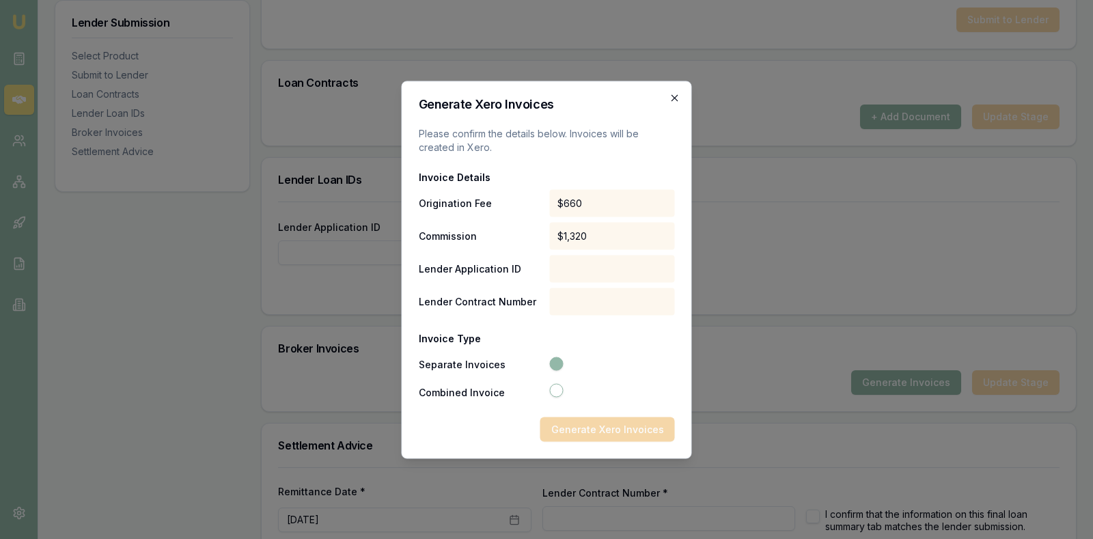
click at [673, 98] on icon "button" at bounding box center [674, 97] width 11 height 11
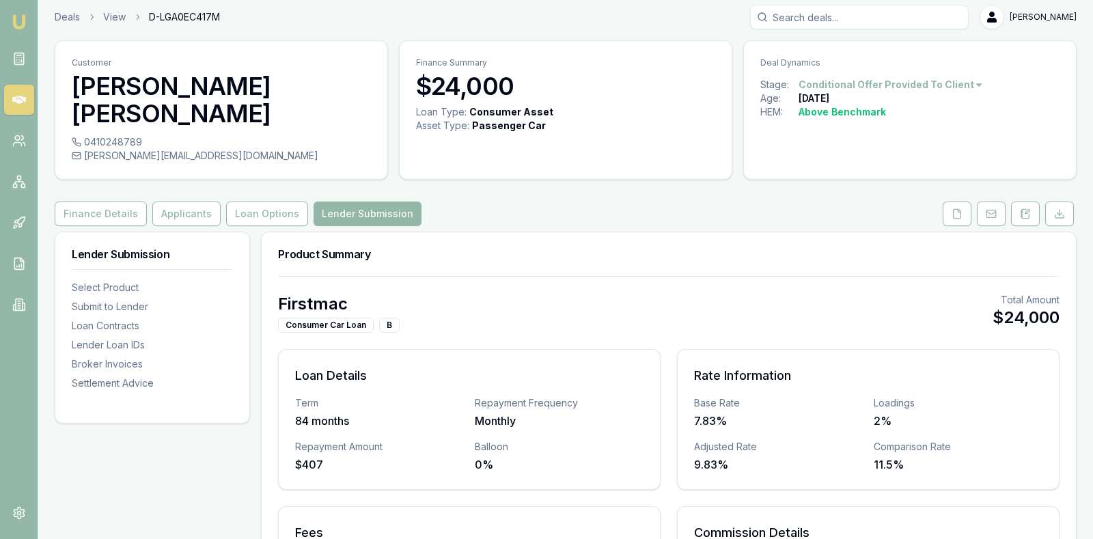
scroll to position [0, 0]
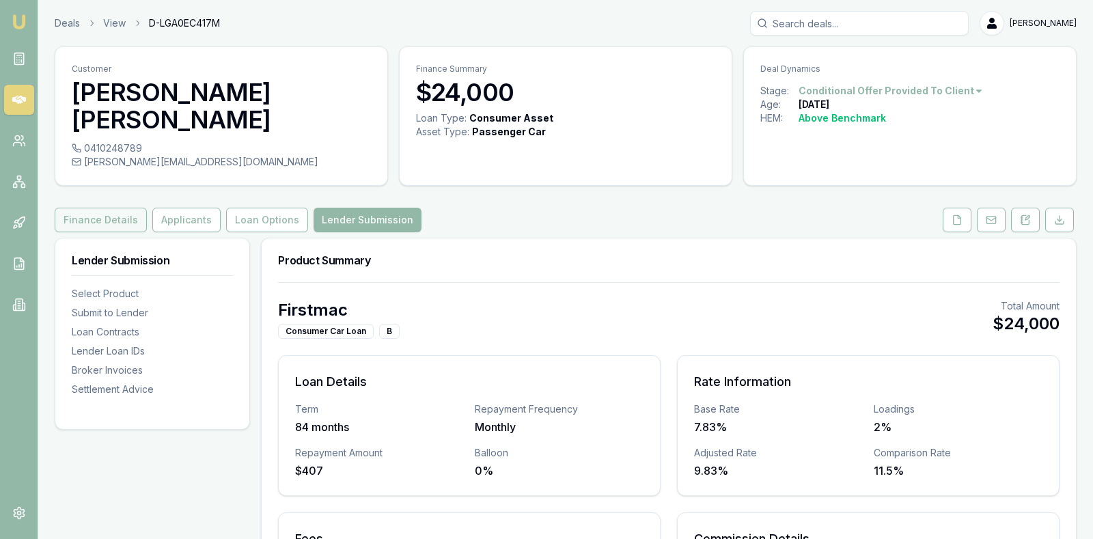
click at [115, 208] on button "Finance Details" at bounding box center [101, 220] width 92 height 25
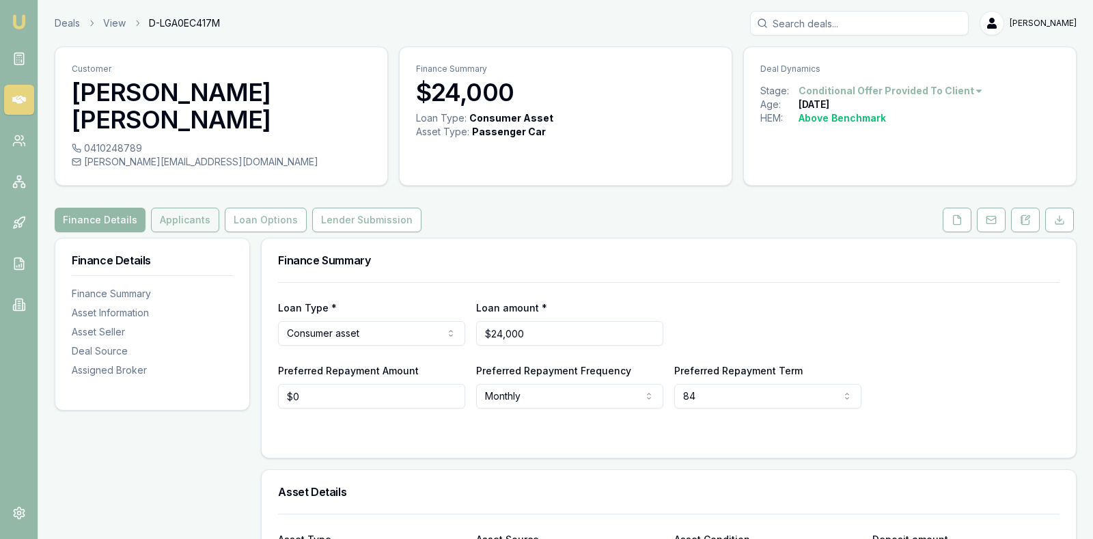
click at [174, 208] on button "Applicants" at bounding box center [185, 220] width 68 height 25
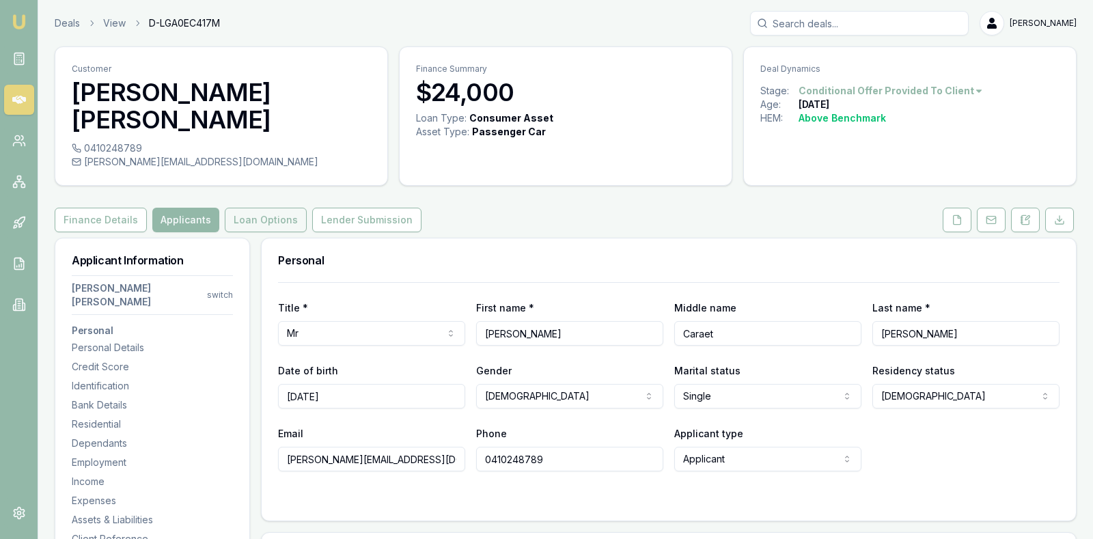
click at [248, 208] on button "Loan Options" at bounding box center [266, 220] width 82 height 25
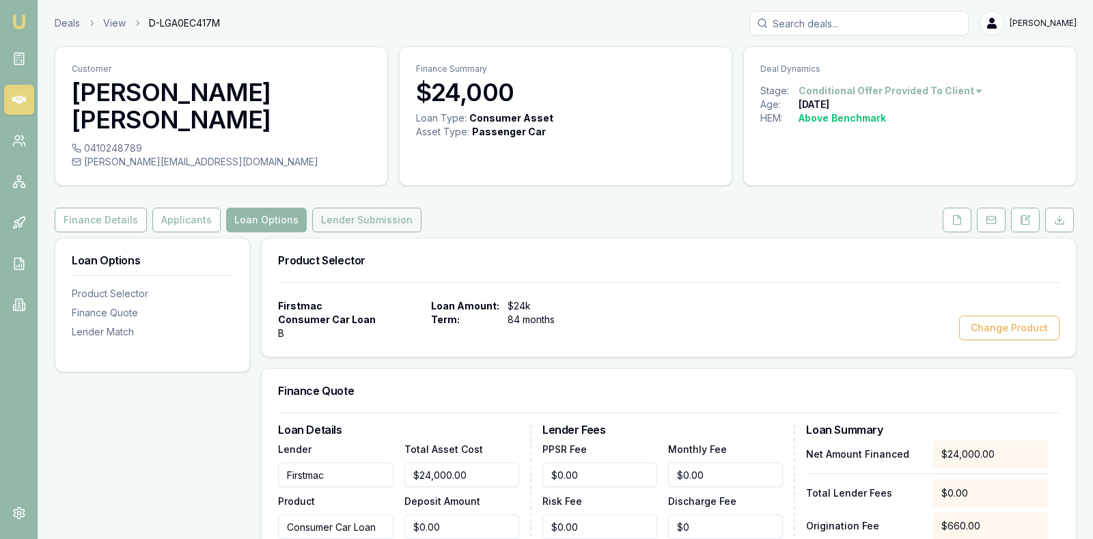
click at [352, 208] on button "Lender Submission" at bounding box center [366, 220] width 109 height 25
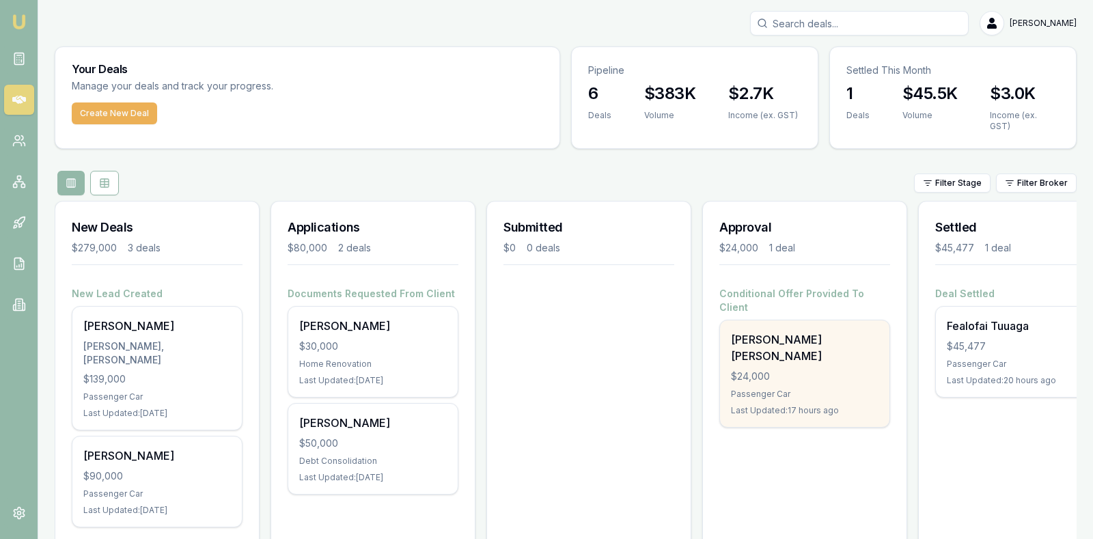
click at [786, 370] on div "$24,000" at bounding box center [805, 377] width 148 height 14
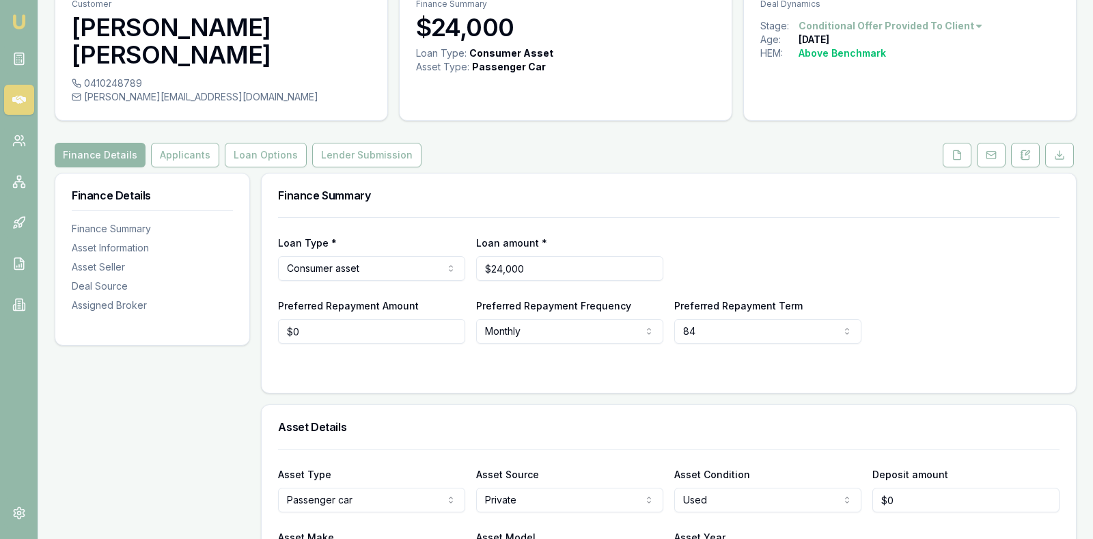
scroll to position [68, 0]
